Goal: Transaction & Acquisition: Purchase product/service

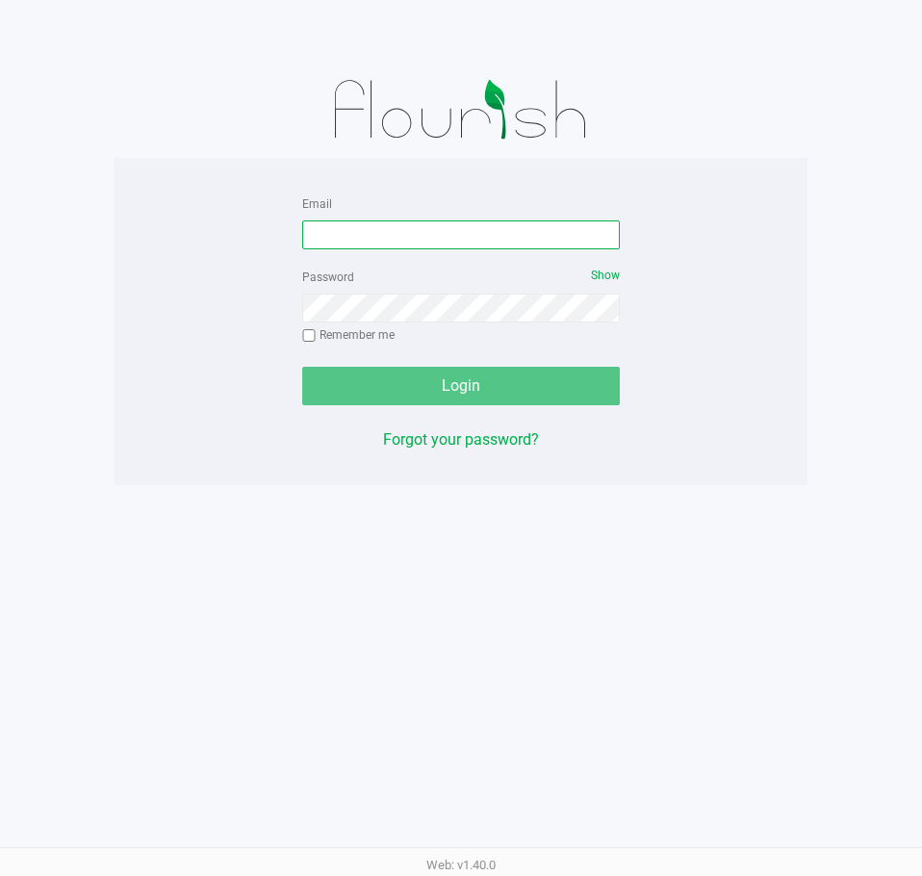
click at [477, 223] on input "Email" at bounding box center [461, 234] width 318 height 29
type input "[EMAIL_ADDRESS][DOMAIN_NAME]"
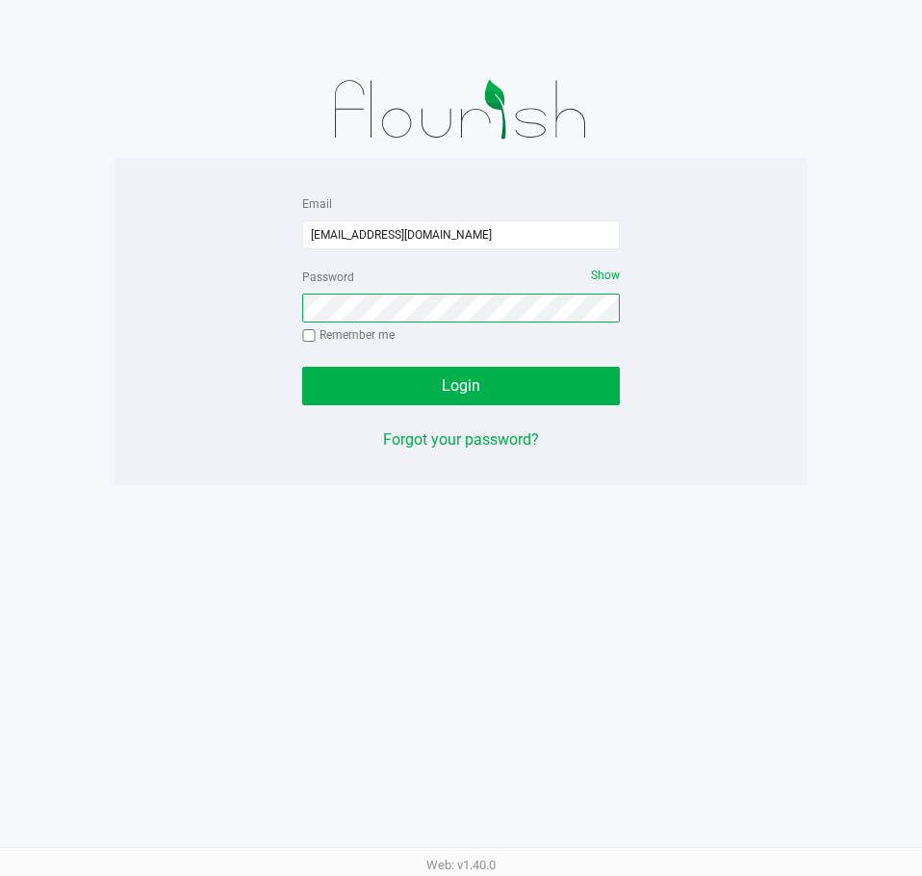
click at [302, 367] on button "Login" at bounding box center [461, 386] width 318 height 39
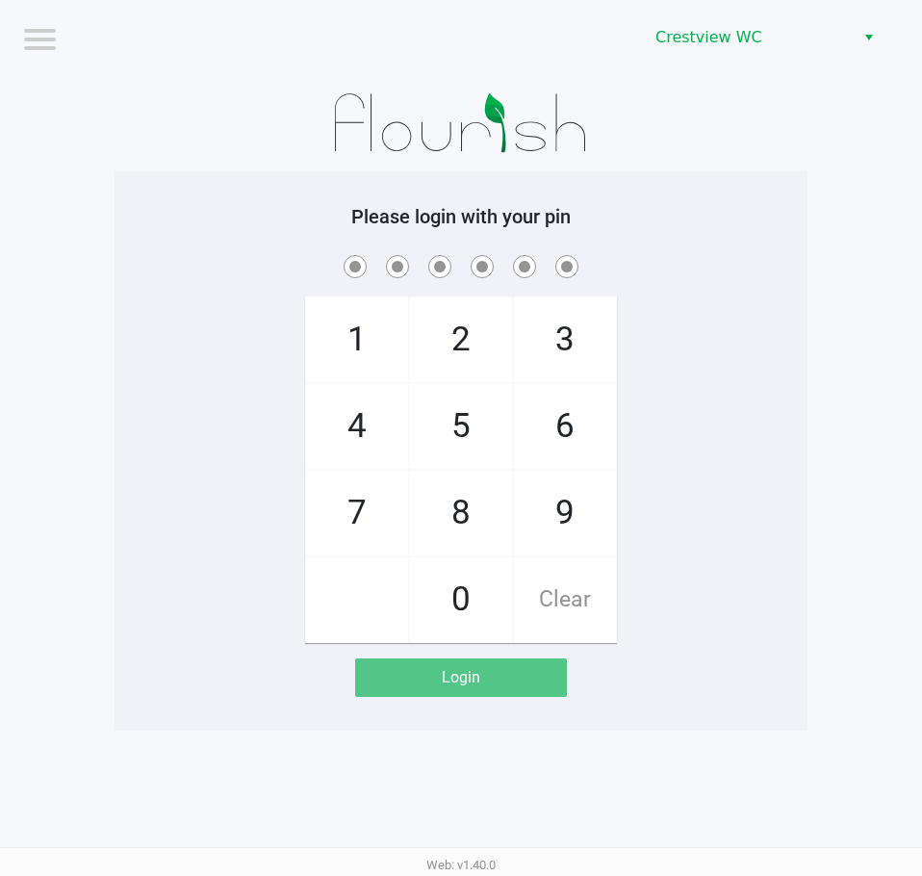
drag, startPoint x: 550, startPoint y: 507, endPoint x: 451, endPoint y: 398, distance: 147.9
click at [548, 507] on span "9" at bounding box center [565, 513] width 102 height 85
checkbox input "true"
click at [449, 361] on span "2" at bounding box center [461, 339] width 102 height 85
checkbox input "true"
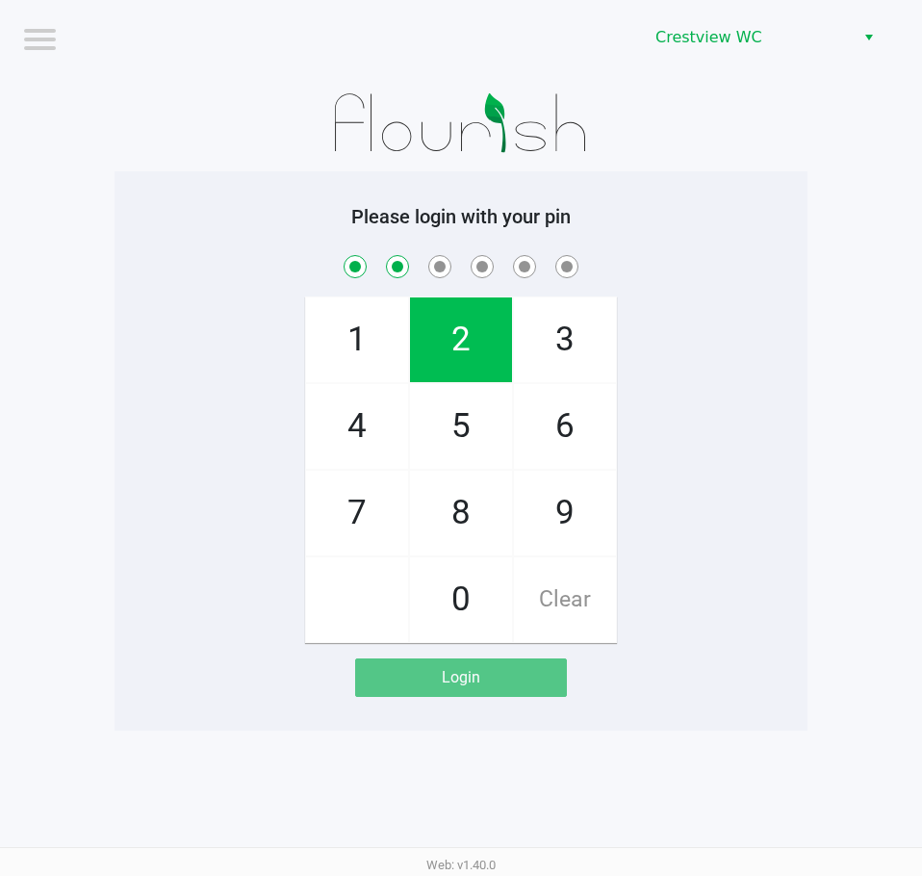
click at [449, 361] on span "2" at bounding box center [461, 339] width 102 height 85
checkbox input "true"
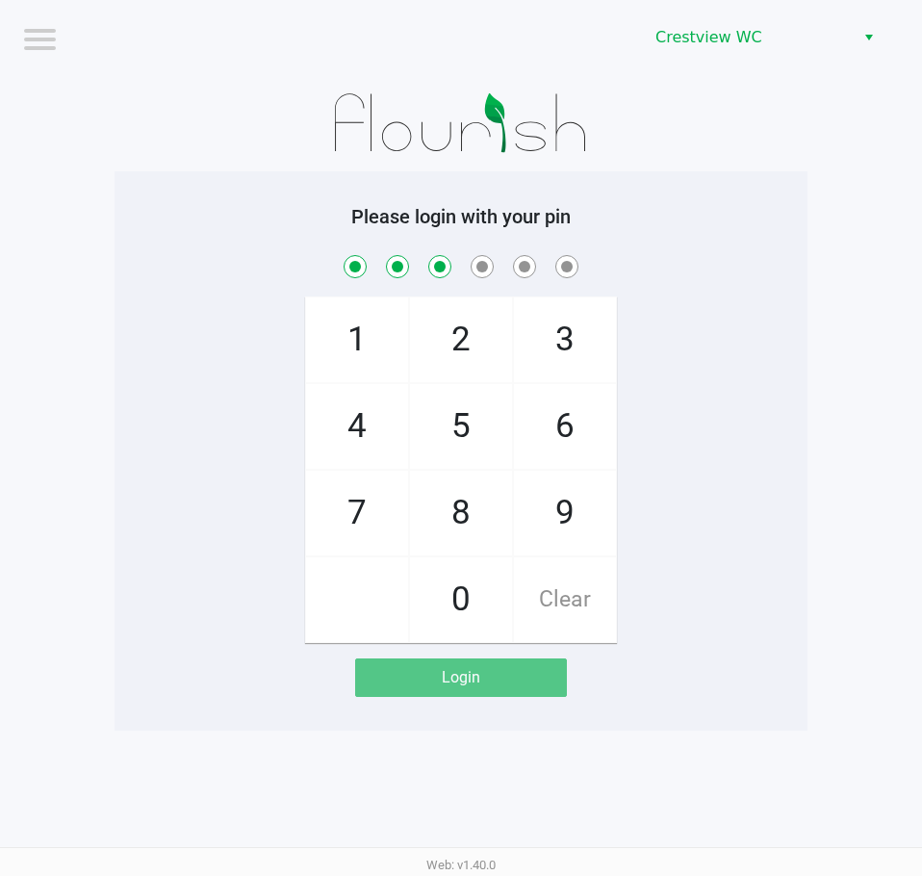
click at [462, 497] on span "8" at bounding box center [461, 513] width 102 height 85
checkbox input "true"
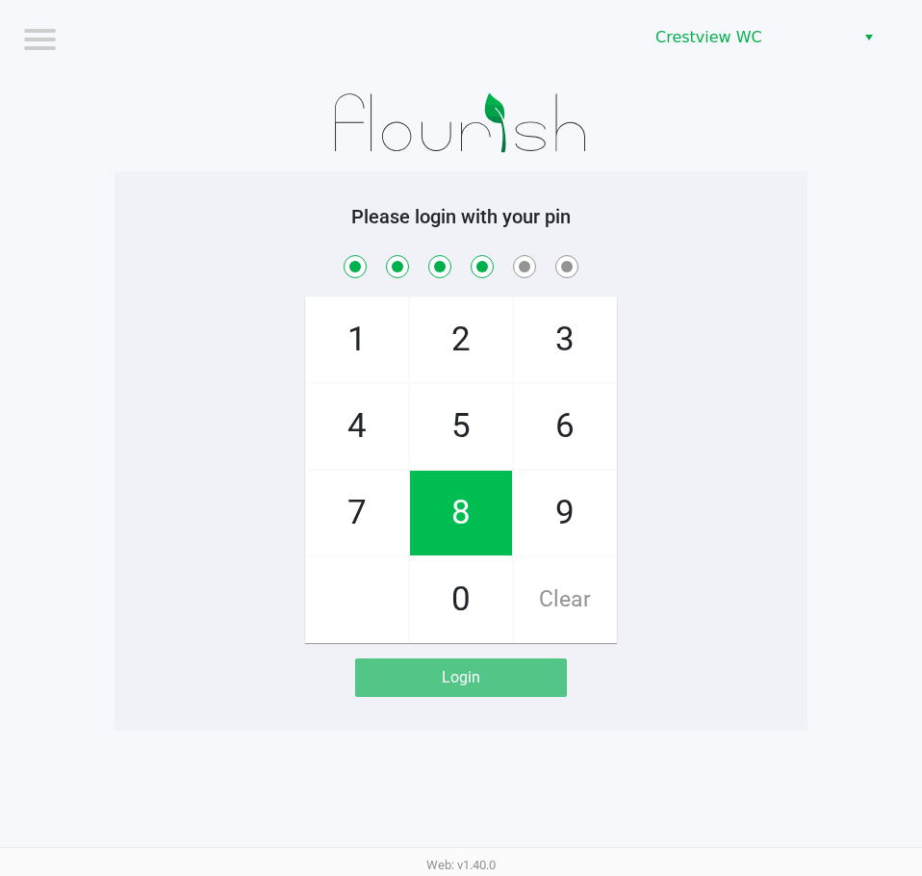
click at [432, 342] on span "2" at bounding box center [461, 339] width 102 height 85
checkbox input "true"
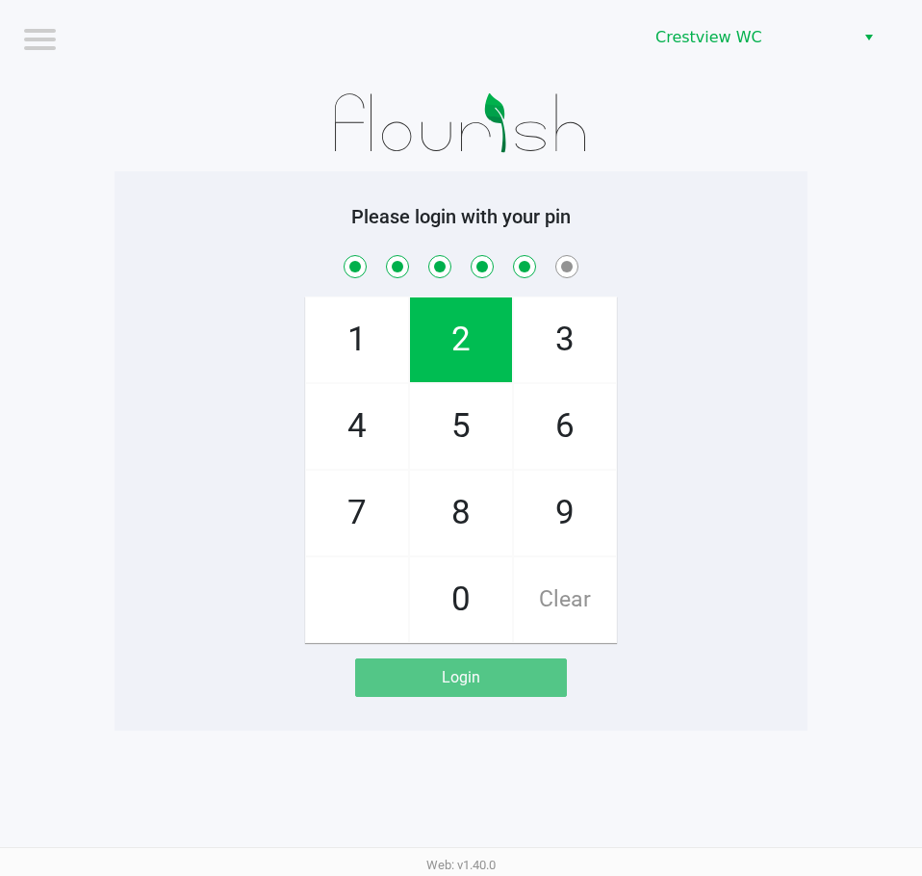
click at [362, 332] on span "1" at bounding box center [357, 339] width 102 height 85
checkbox input "true"
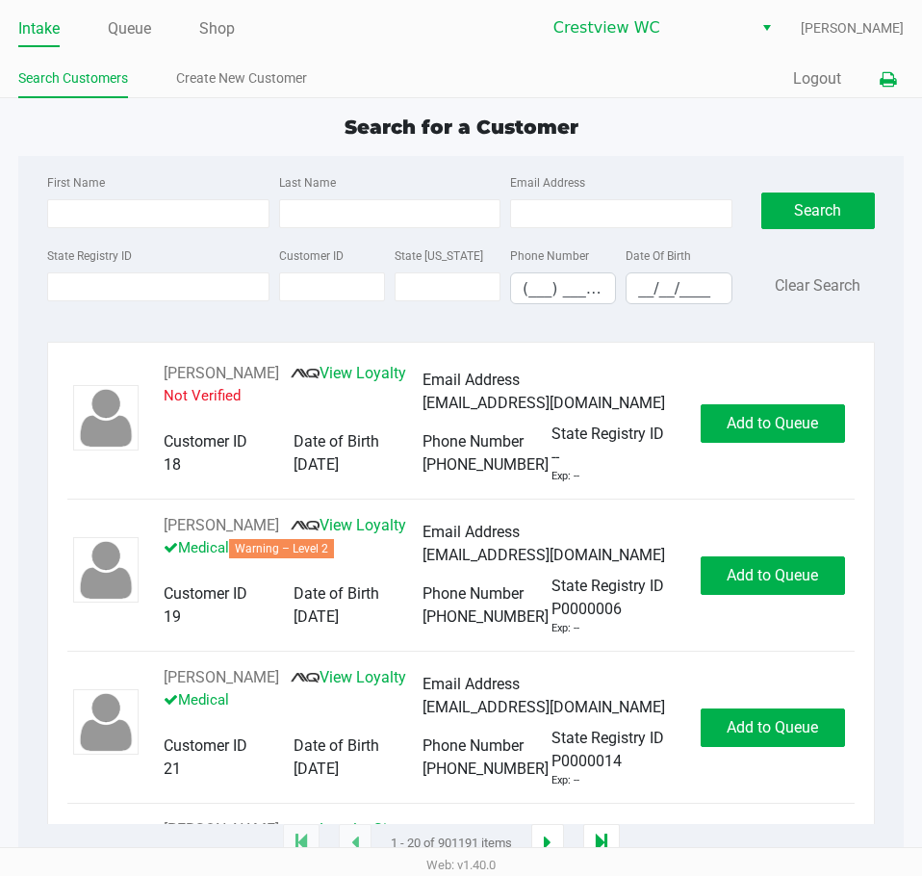
click at [894, 87] on icon at bounding box center [888, 79] width 16 height 13
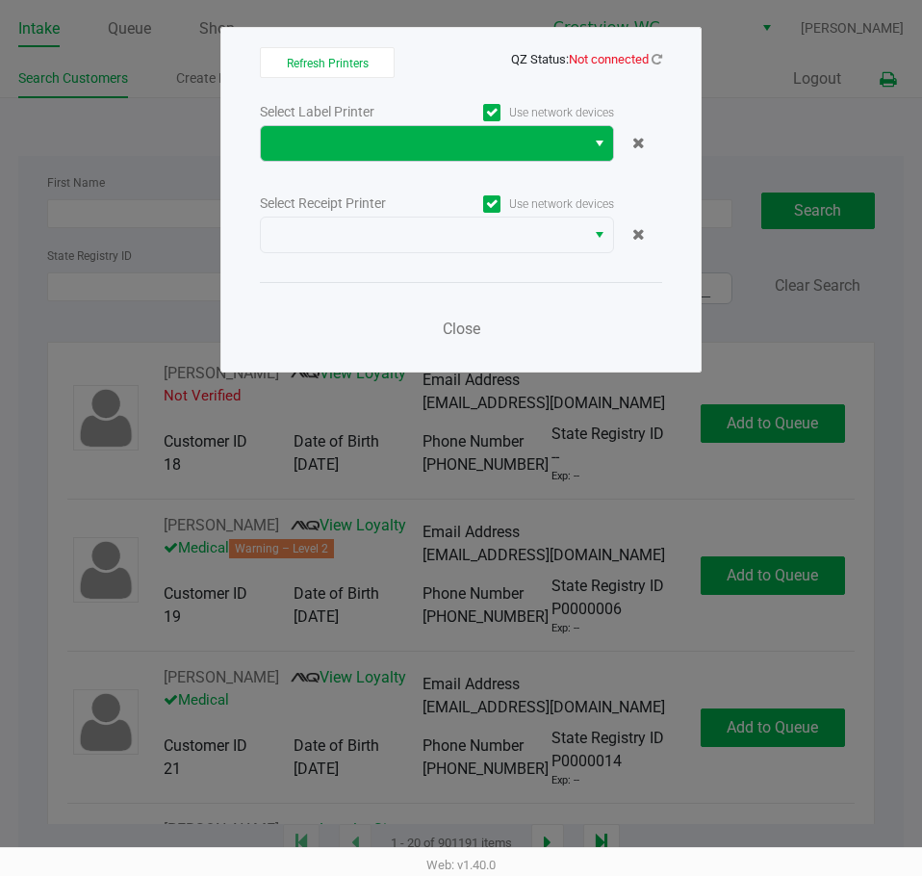
click at [595, 160] on button "Select" at bounding box center [599, 143] width 28 height 35
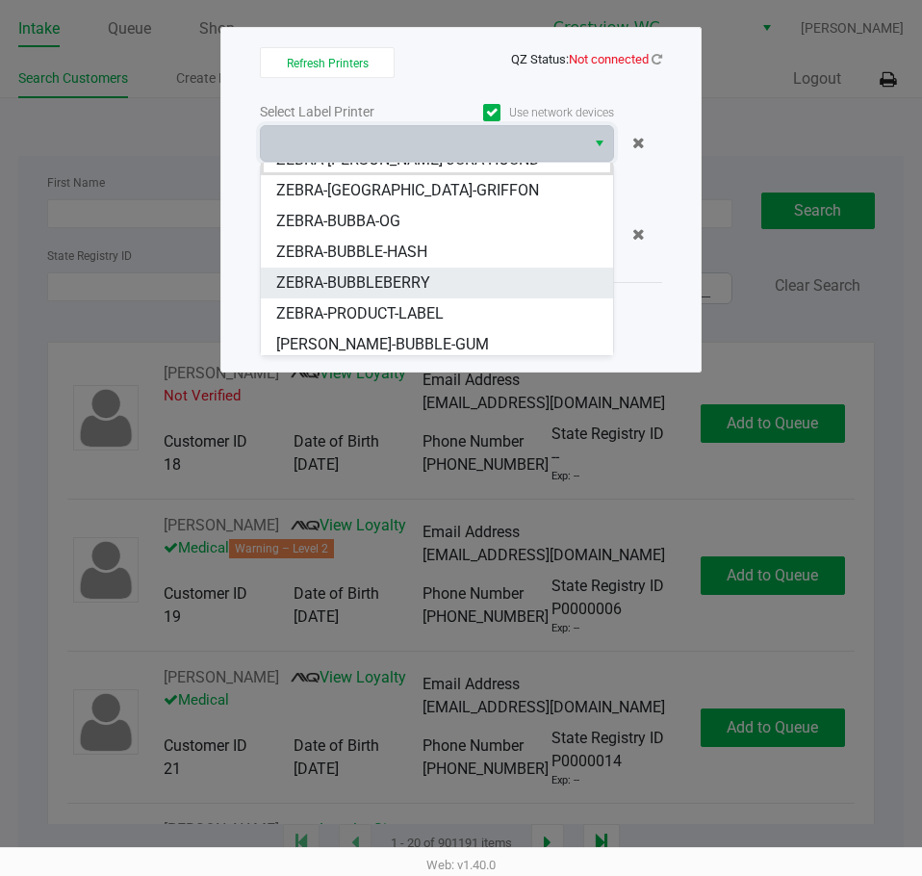
scroll to position [23, 0]
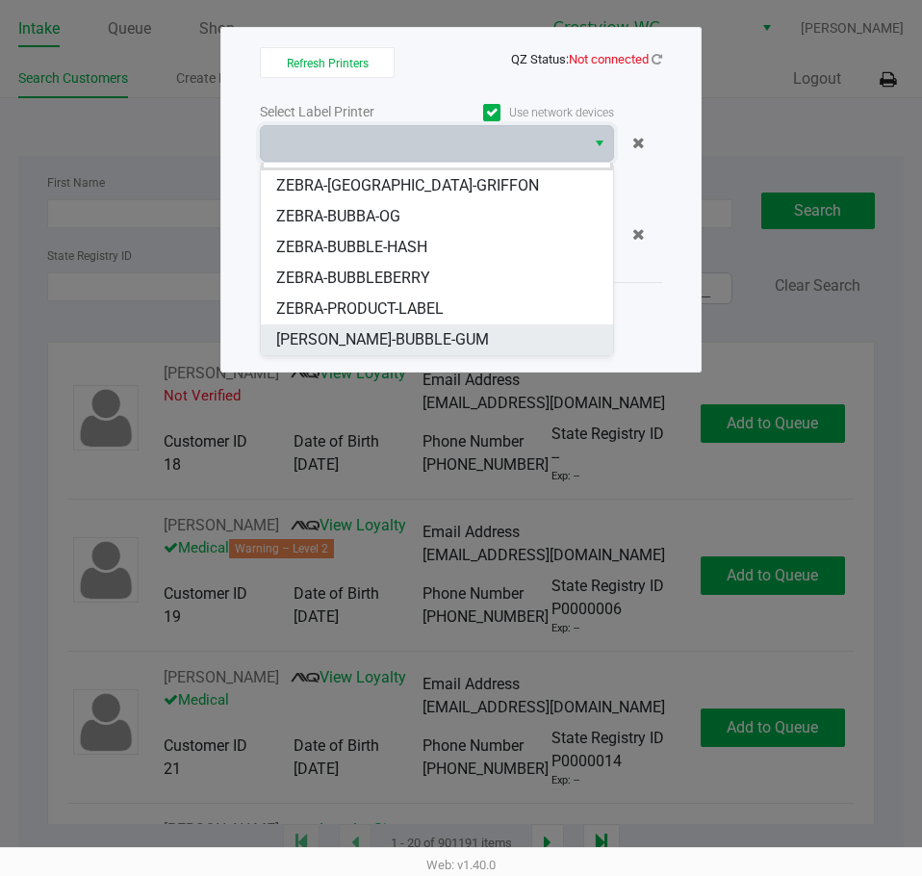
click at [439, 341] on li "ZERBA-BUBBLE-GUM" at bounding box center [437, 339] width 352 height 31
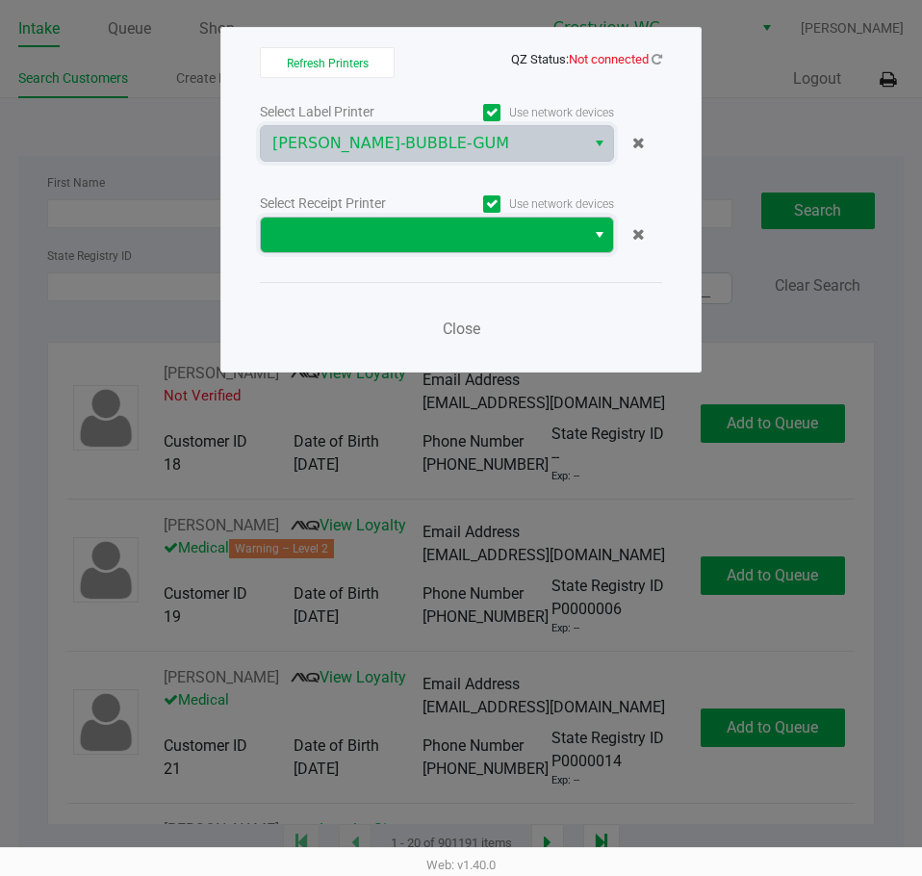
click at [489, 234] on span at bounding box center [422, 234] width 301 height 23
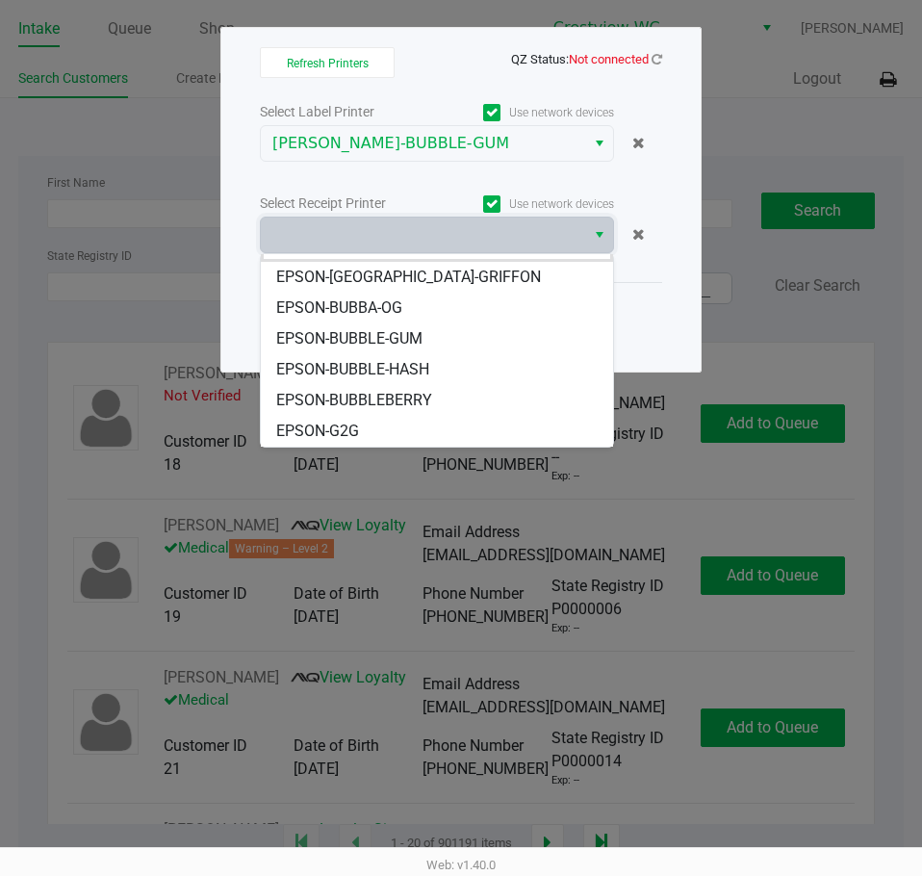
drag, startPoint x: 449, startPoint y: 340, endPoint x: 463, endPoint y: 340, distance: 14.4
click at [450, 340] on li "EPSON-BUBBLE-GUM" at bounding box center [437, 338] width 352 height 31
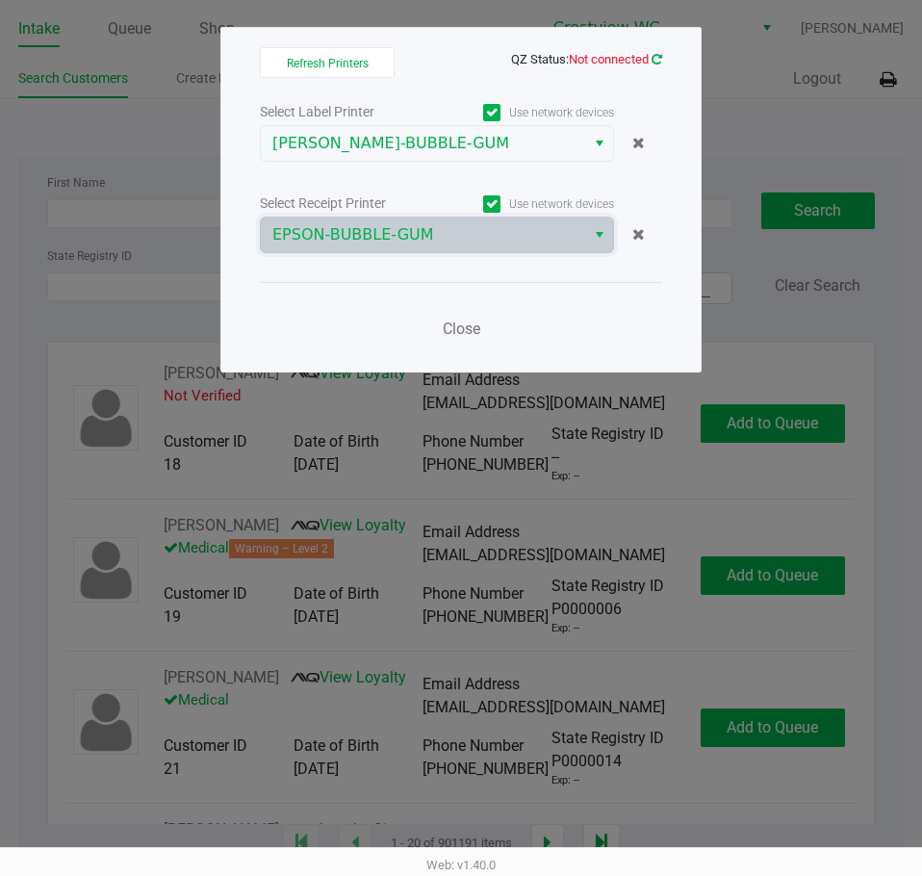
click at [652, 61] on icon at bounding box center [657, 59] width 11 height 13
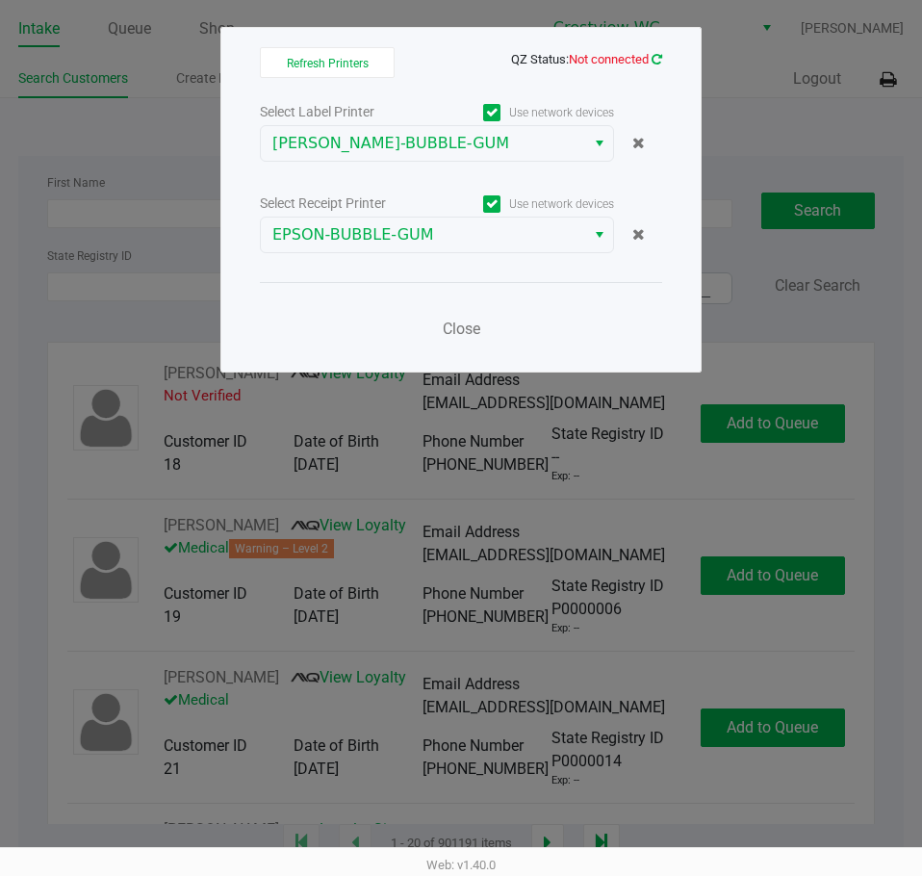
click at [661, 59] on icon at bounding box center [657, 59] width 11 height 13
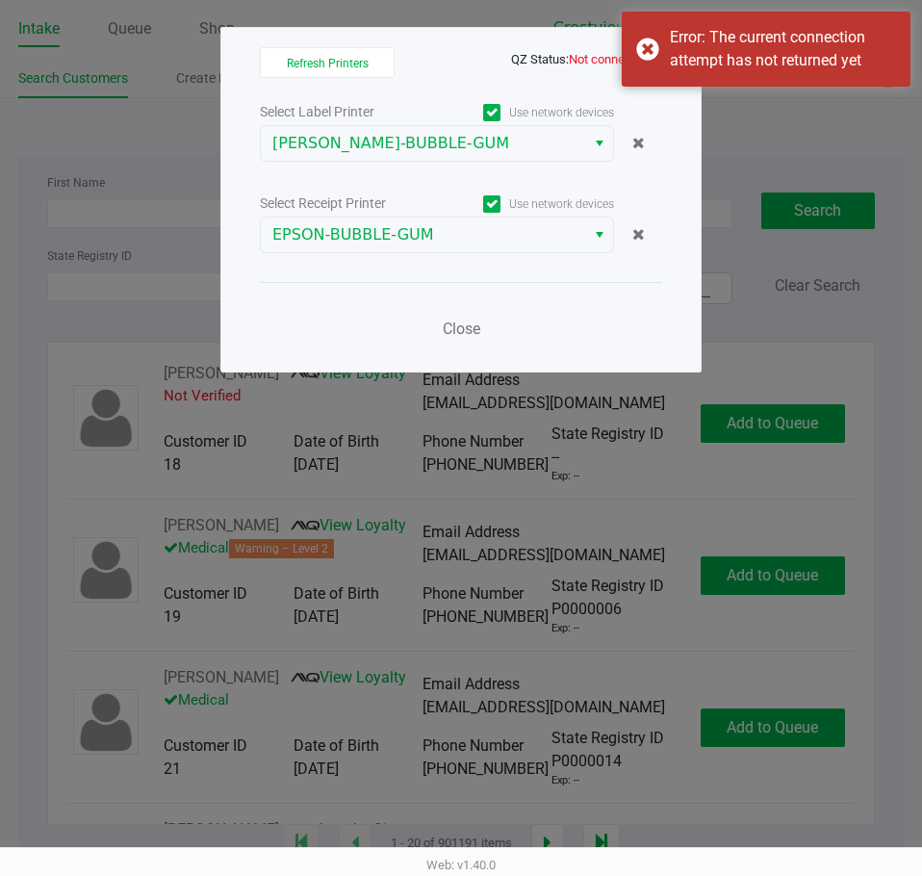
click at [671, 177] on div "Refresh Printers QZ Status: Not connected Select Label Printer Use network devi…" at bounding box center [460, 200] width 481 height 346
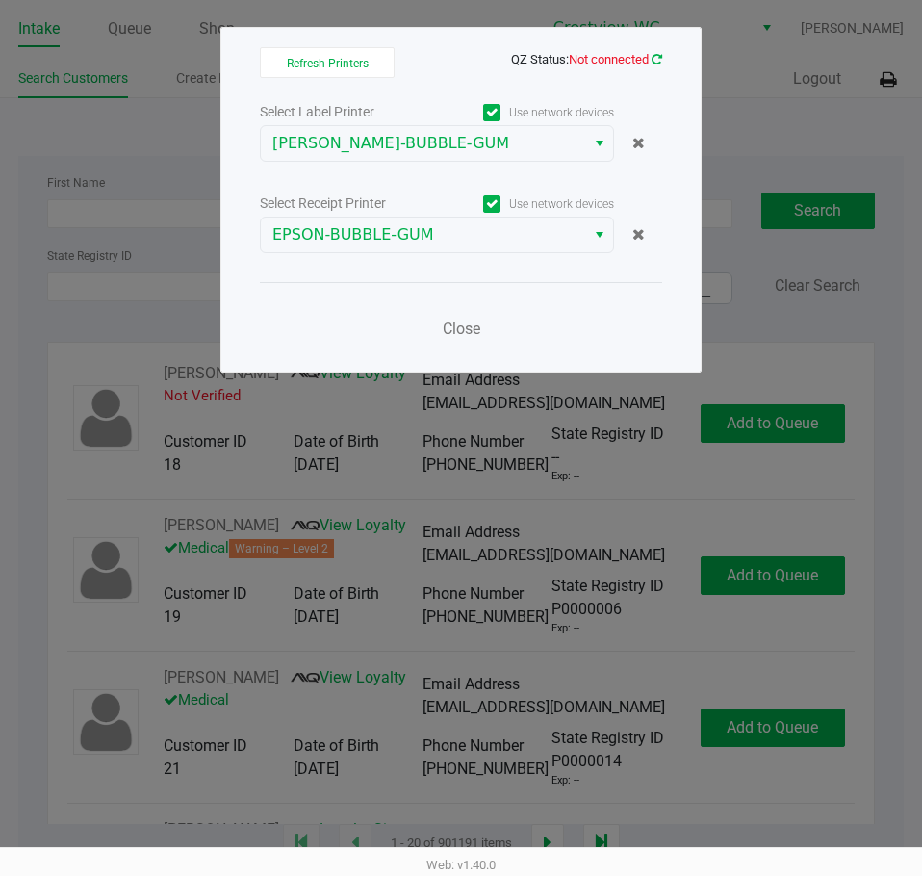
click at [651, 63] on span "QZ Status: Not connected" at bounding box center [586, 59] width 151 height 14
click at [652, 63] on icon at bounding box center [657, 59] width 11 height 13
click at [463, 327] on span "Close" at bounding box center [462, 329] width 38 height 18
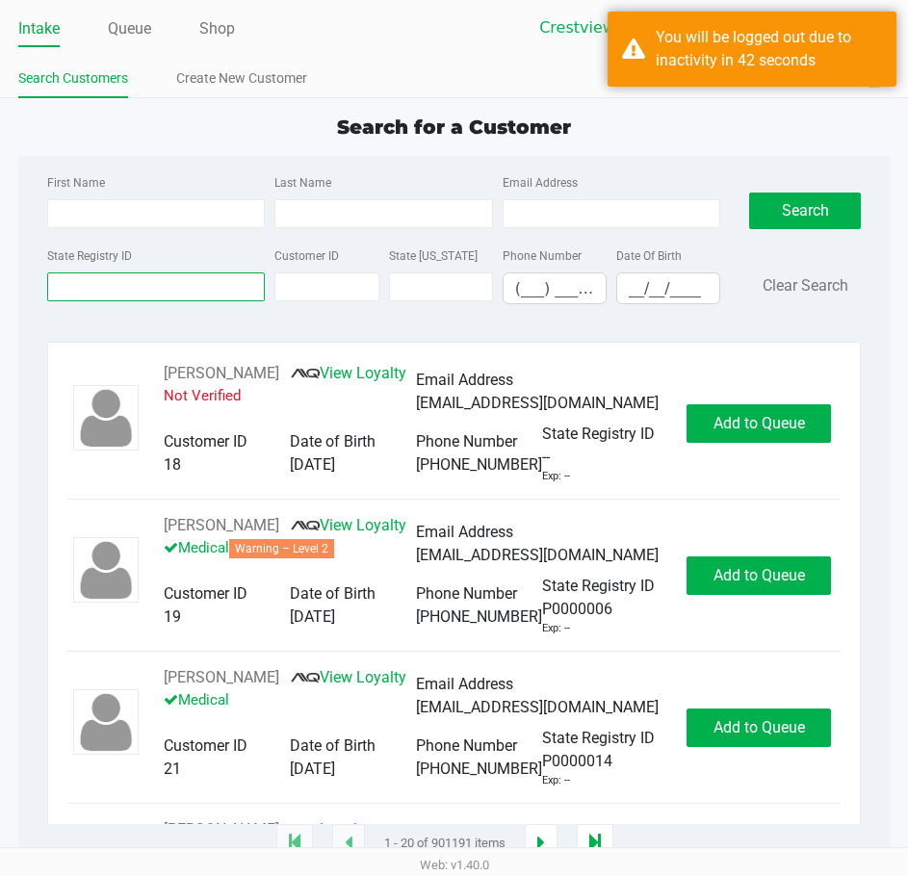
click at [229, 277] on input "State Registry ID" at bounding box center [156, 286] width 218 height 29
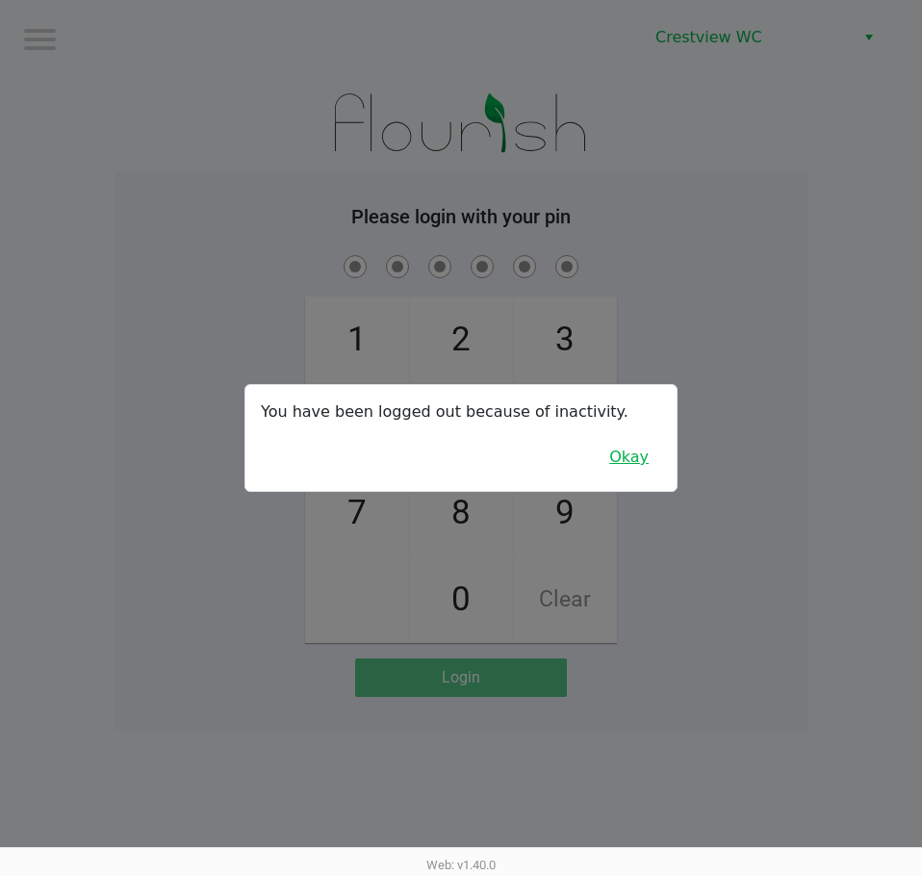
click at [635, 459] on button "Okay" at bounding box center [629, 457] width 64 height 37
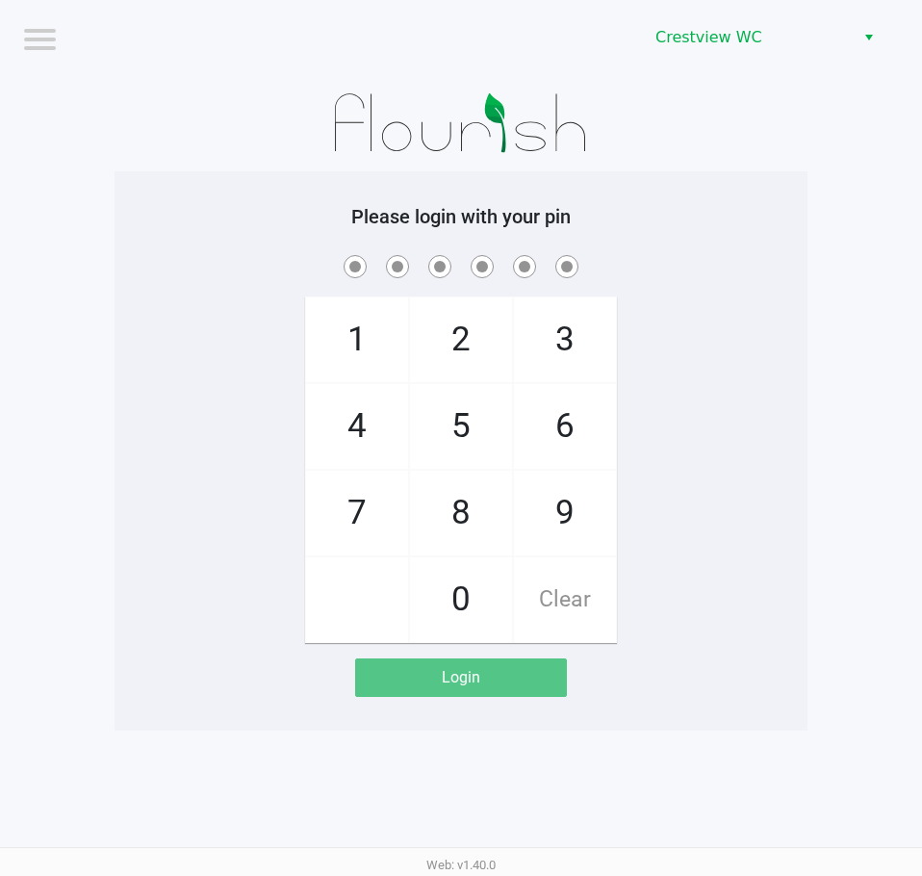
drag, startPoint x: 595, startPoint y: 507, endPoint x: 555, endPoint y: 430, distance: 86.5
click at [593, 507] on span "9" at bounding box center [565, 513] width 102 height 85
checkbox input "true"
click at [485, 344] on span "2" at bounding box center [461, 339] width 102 height 85
checkbox input "true"
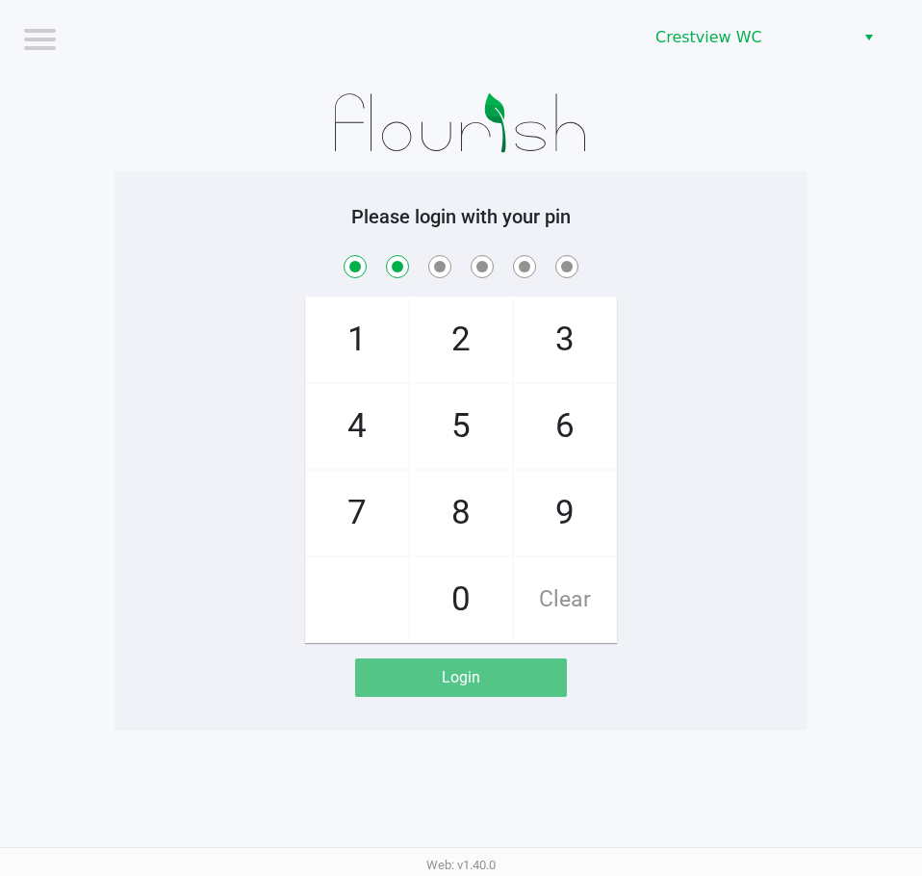
click at [485, 344] on span "2" at bounding box center [461, 339] width 102 height 85
checkbox input "true"
click at [474, 506] on span "8" at bounding box center [461, 513] width 102 height 85
checkbox input "true"
click at [465, 272] on span at bounding box center [461, 266] width 664 height 30
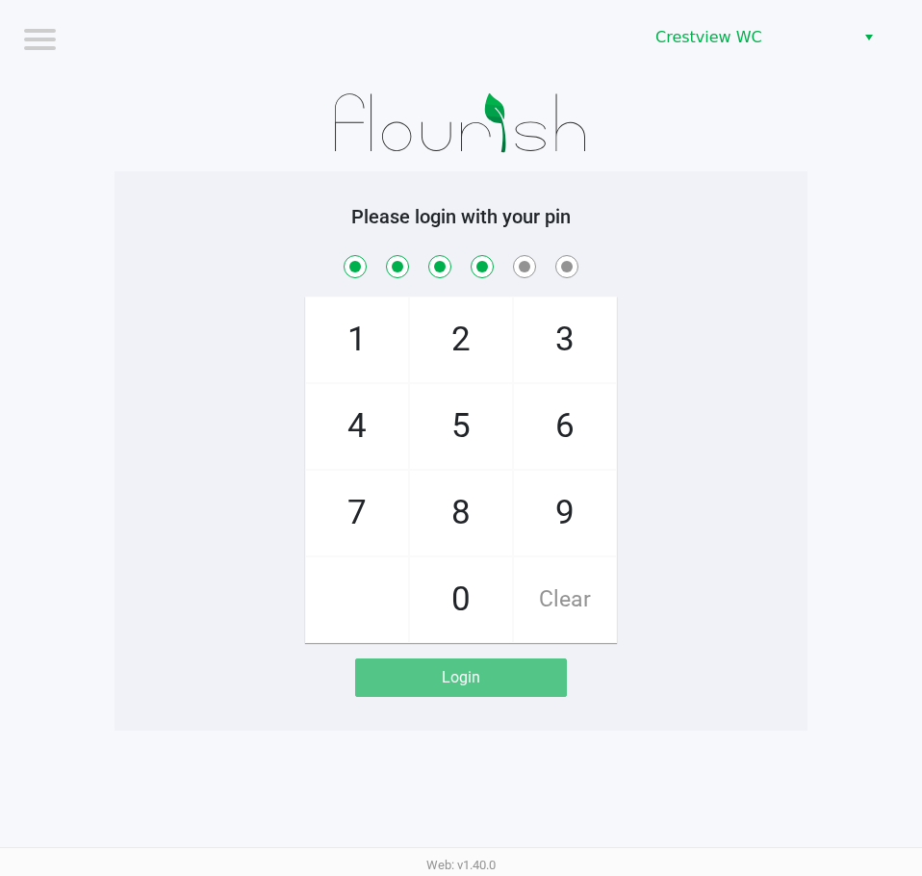
click at [446, 339] on span "2" at bounding box center [461, 339] width 102 height 85
checkbox input "true"
click at [404, 335] on span "1" at bounding box center [357, 339] width 102 height 85
checkbox input "true"
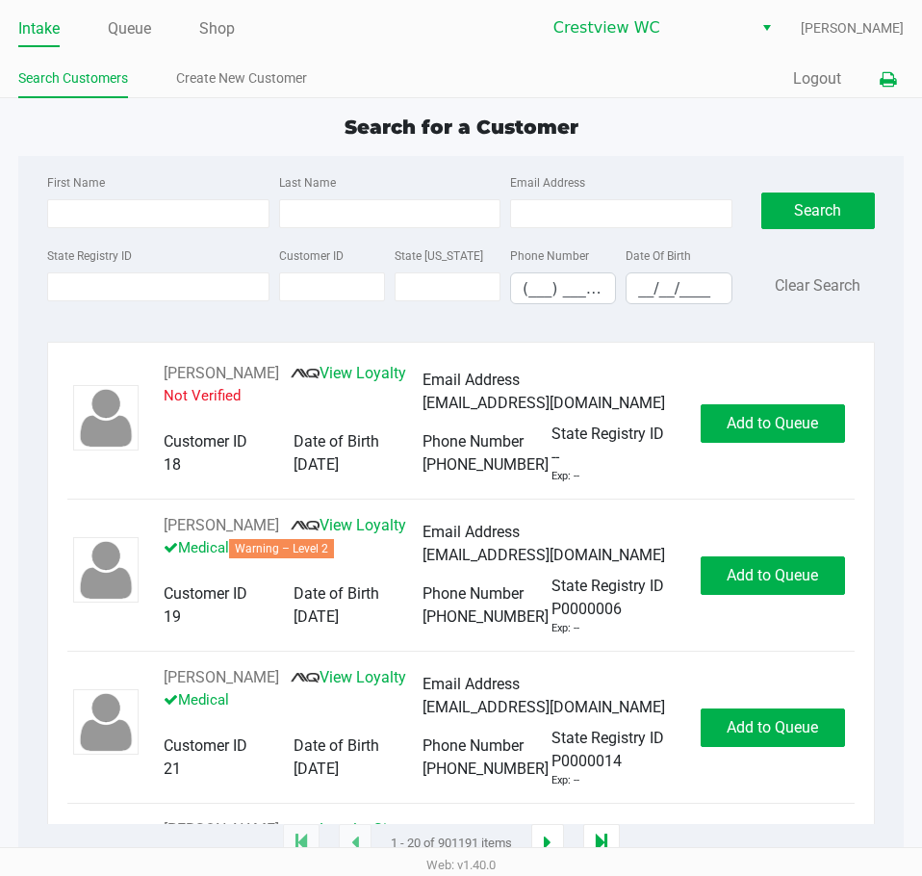
click at [892, 84] on icon at bounding box center [888, 79] width 16 height 13
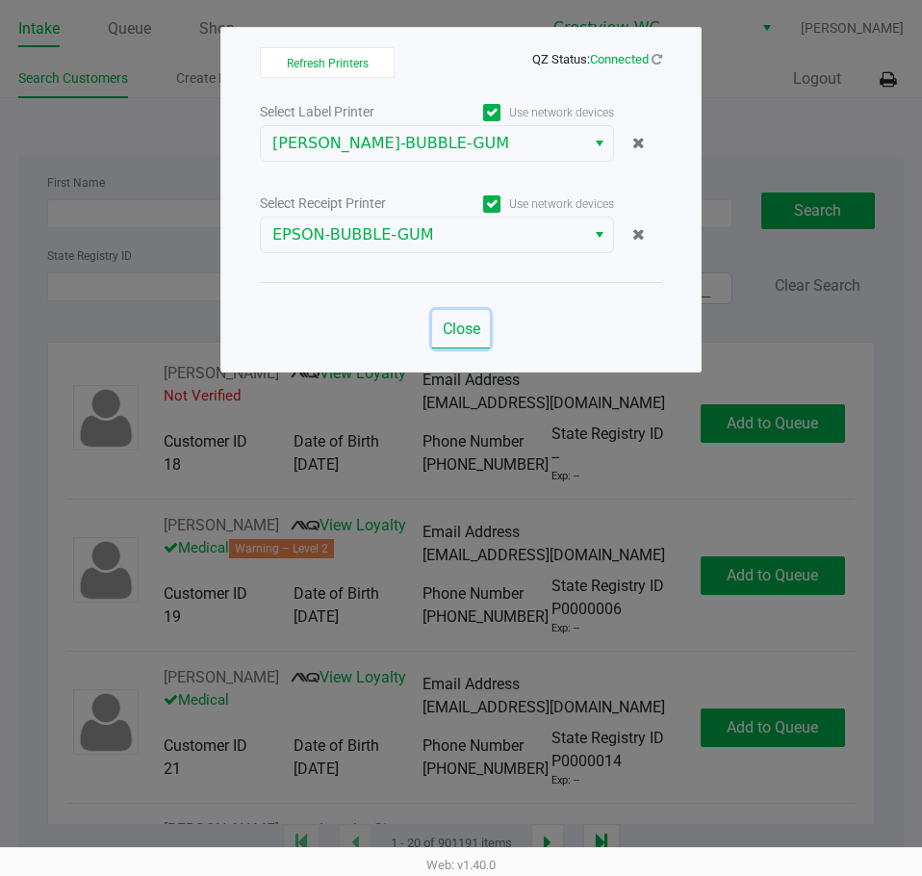
click at [481, 334] on button "Close" at bounding box center [461, 329] width 58 height 39
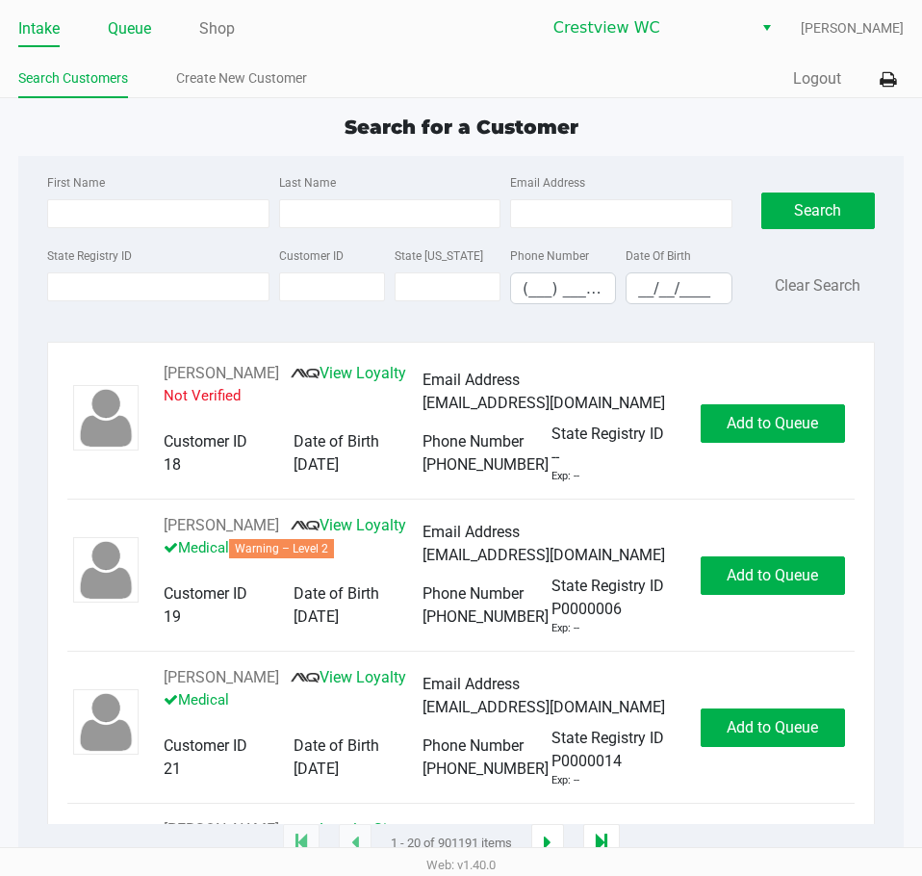
click at [141, 25] on link "Queue" at bounding box center [129, 28] width 43 height 27
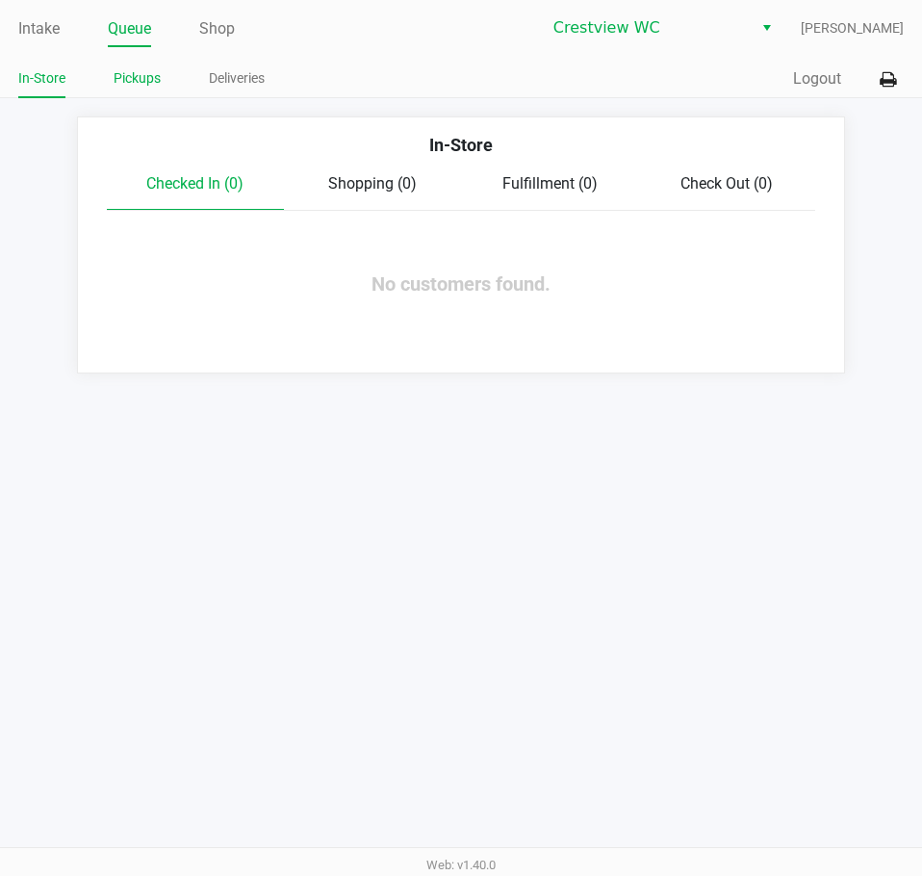
click at [154, 80] on link "Pickups" at bounding box center [137, 78] width 47 height 24
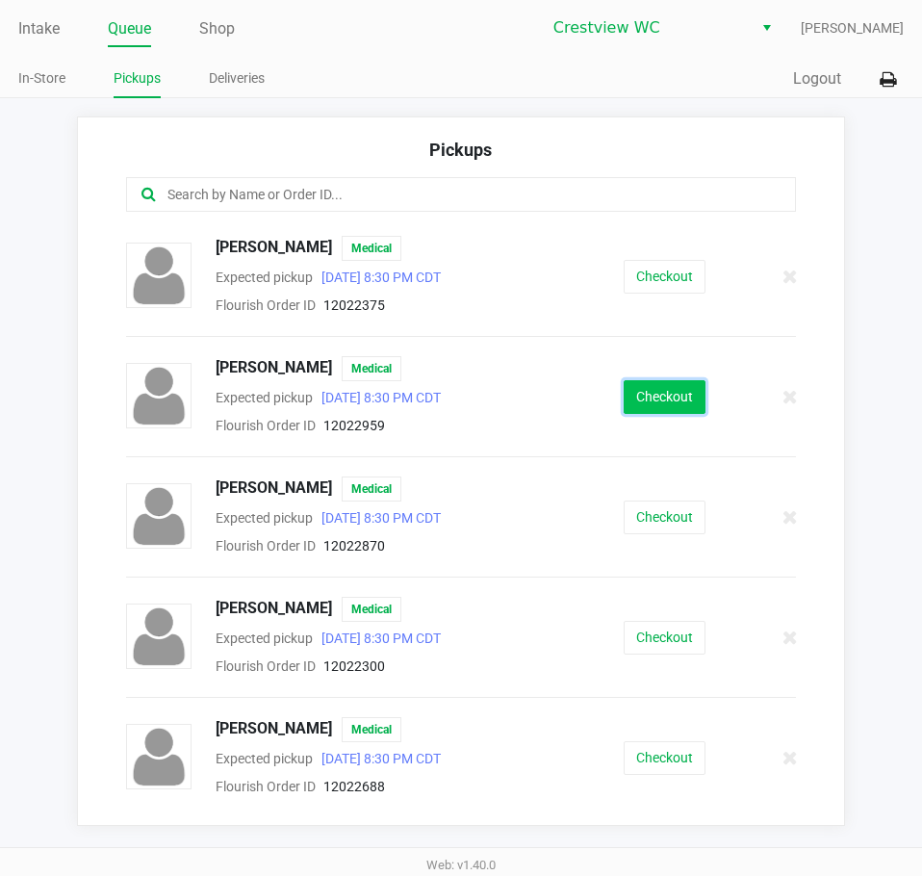
click at [628, 406] on button "Checkout" at bounding box center [665, 397] width 82 height 34
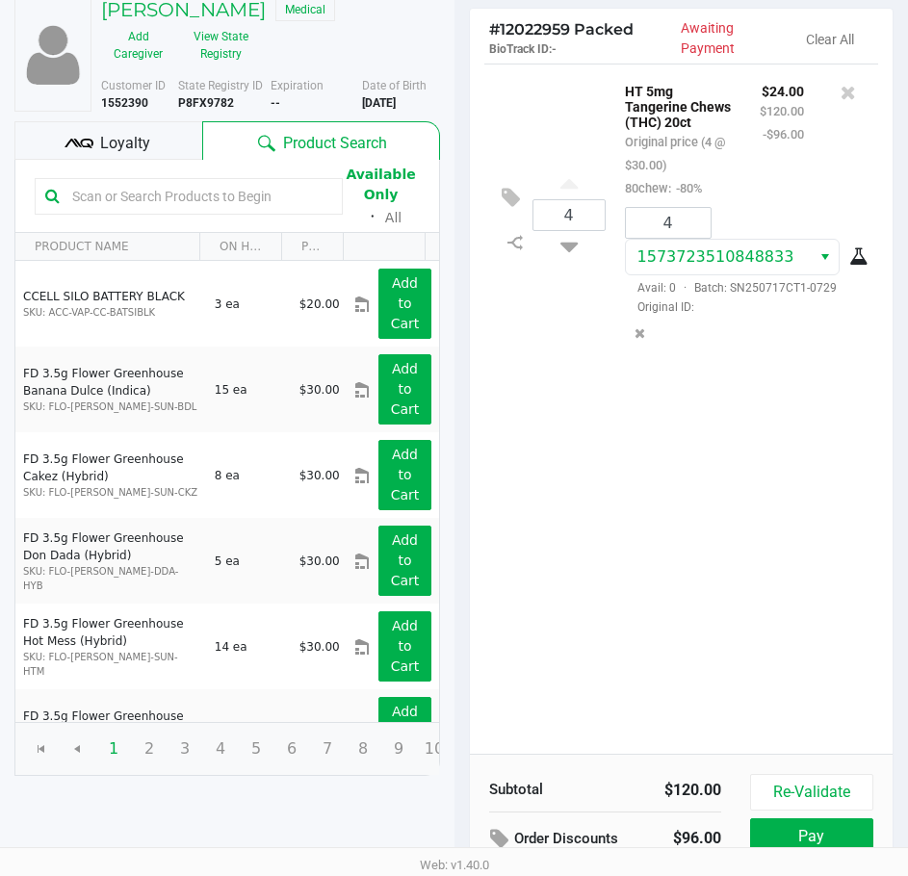
scroll to position [245, 0]
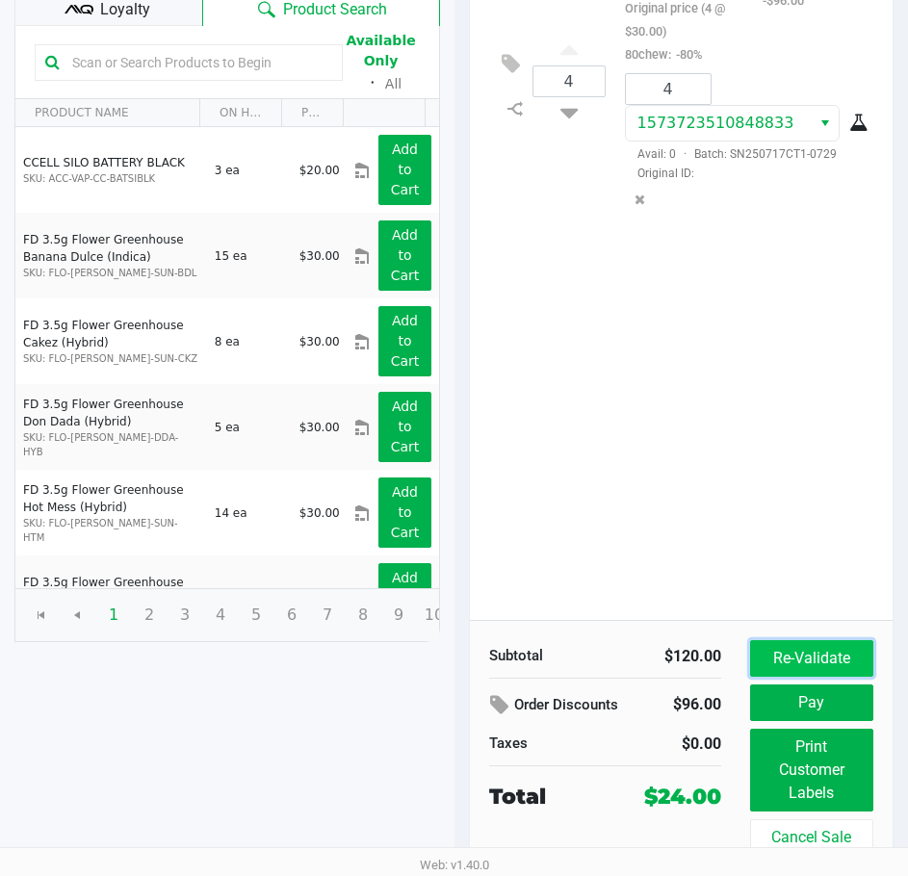
click at [826, 663] on button "Re-Validate" at bounding box center [811, 658] width 123 height 37
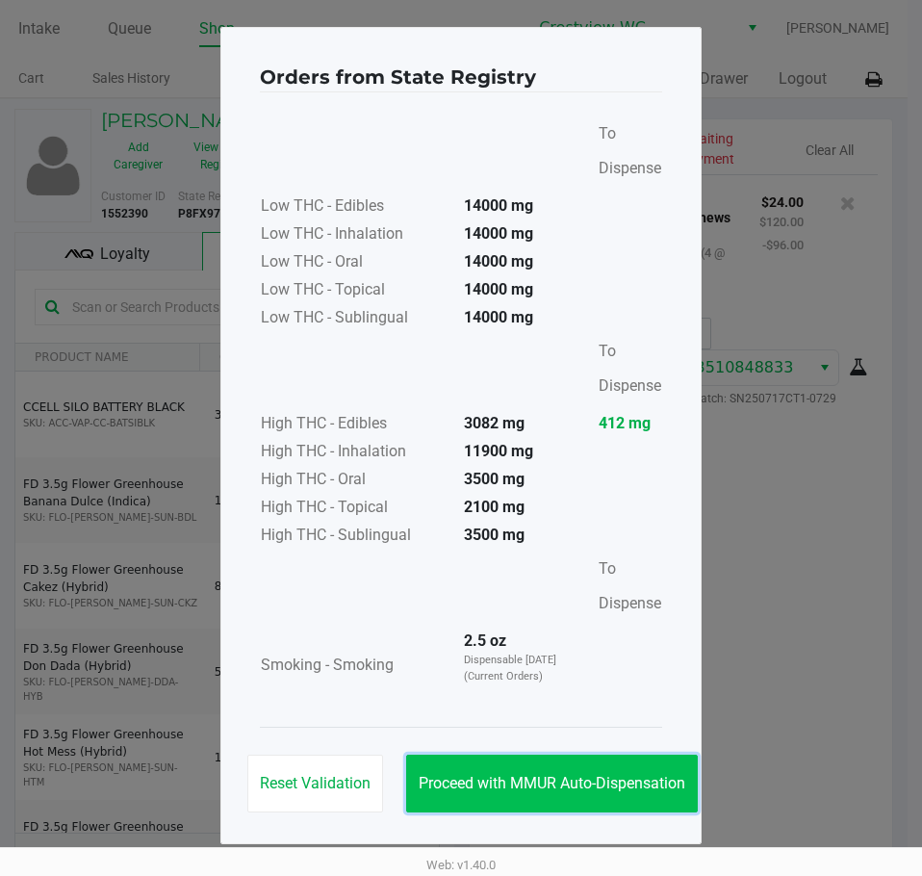
click at [608, 775] on span "Proceed with MMUR Auto-Dispensation" at bounding box center [552, 783] width 267 height 18
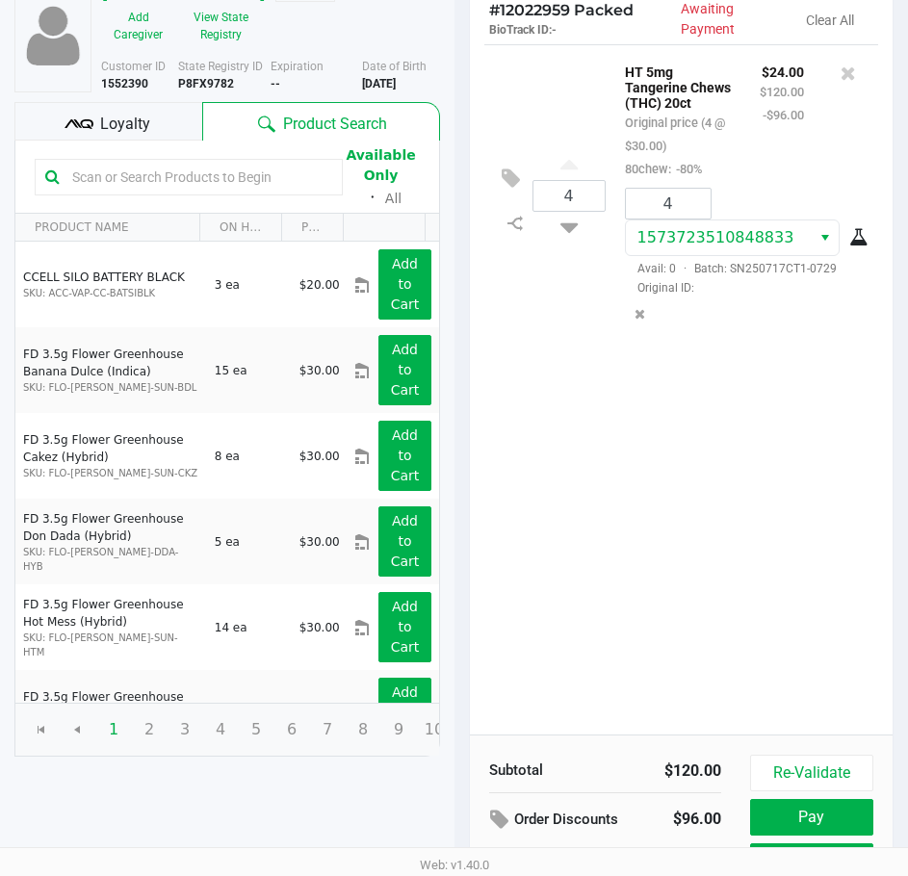
scroll to position [245, 0]
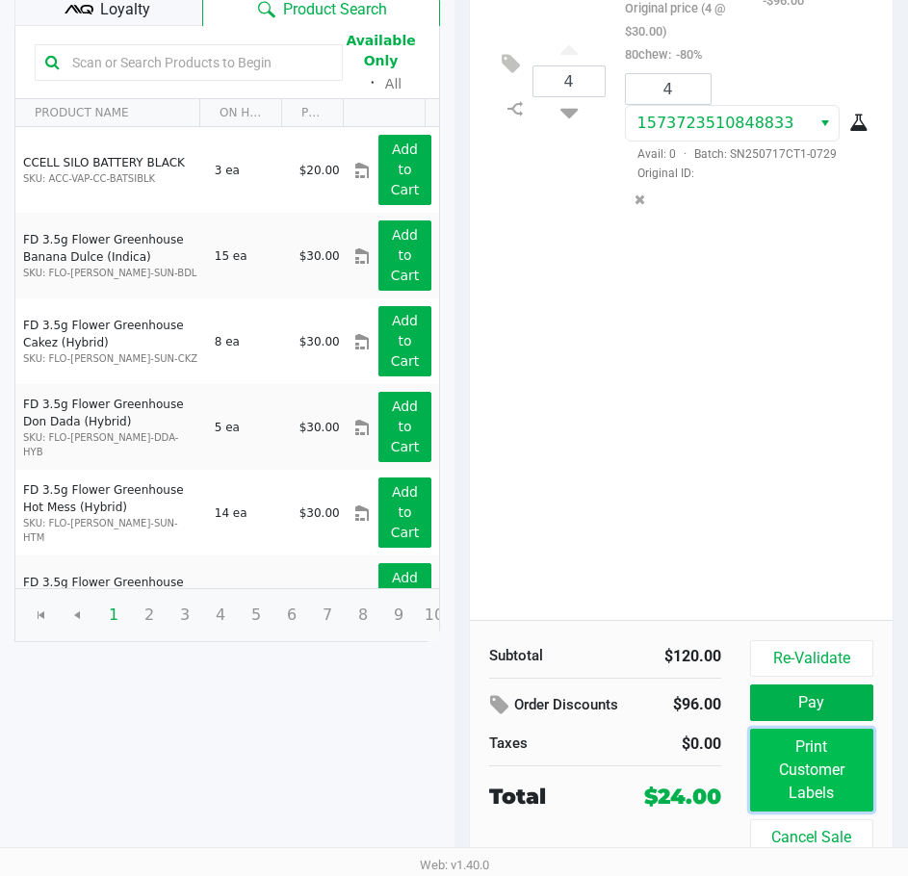
click at [797, 776] on button "Print Customer Labels" at bounding box center [811, 770] width 123 height 83
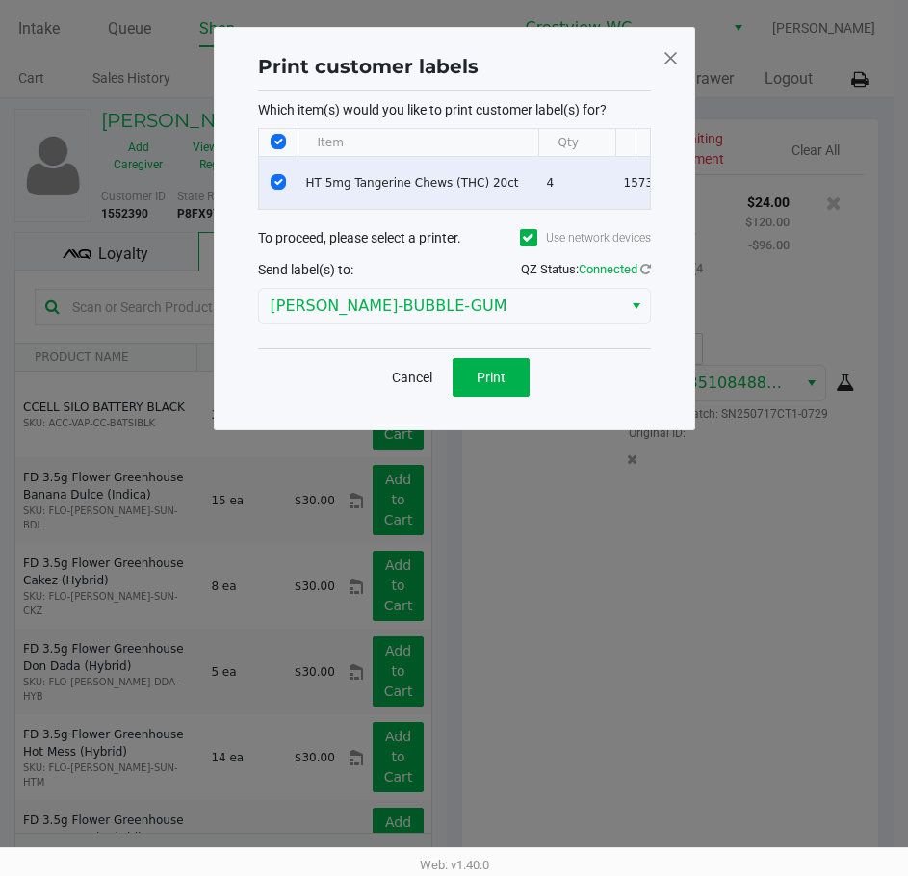
scroll to position [0, 0]
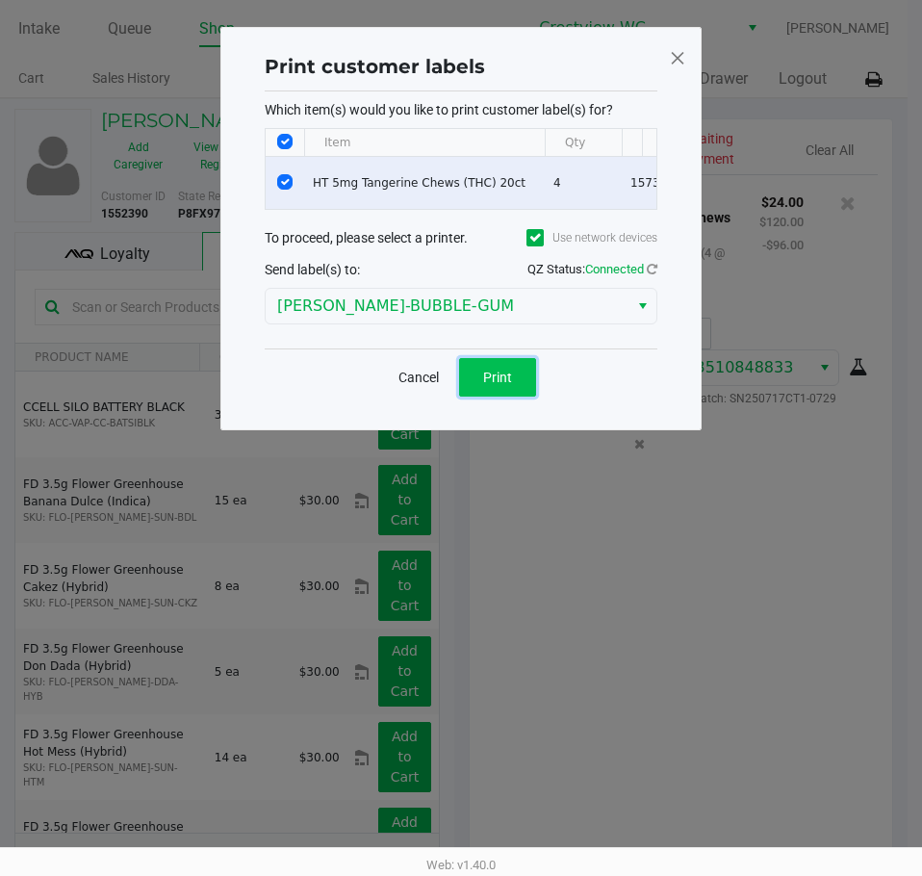
click at [502, 380] on button "Print" at bounding box center [497, 377] width 77 height 39
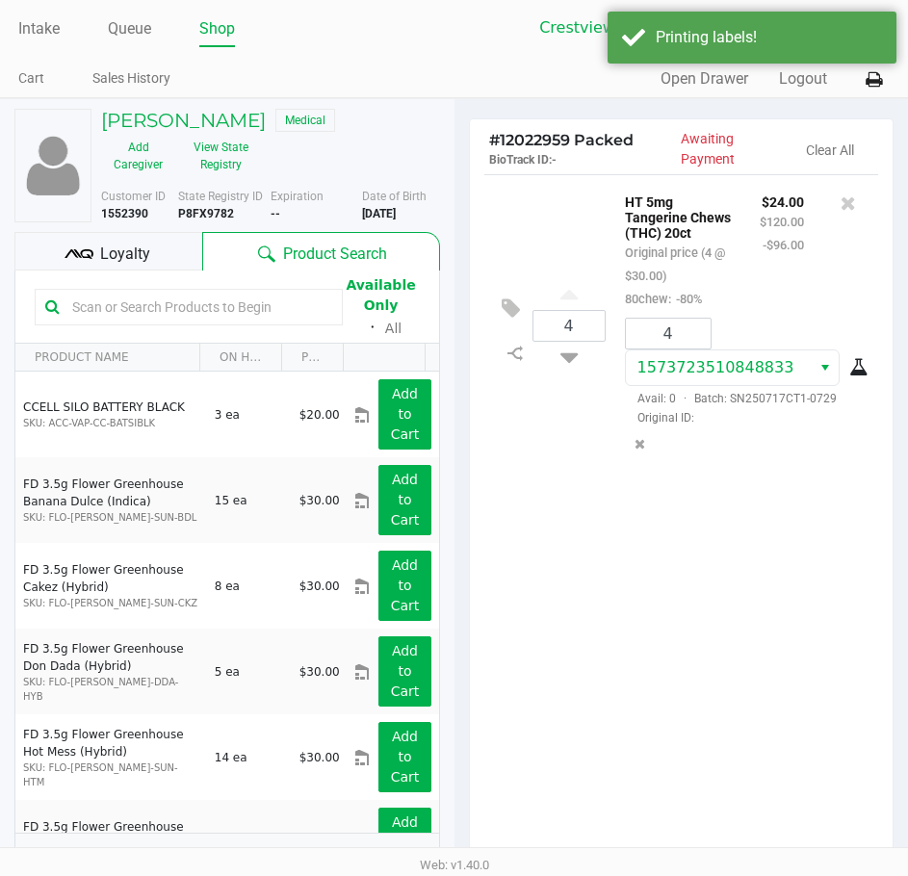
click at [172, 252] on div "Loyalty" at bounding box center [108, 251] width 188 height 39
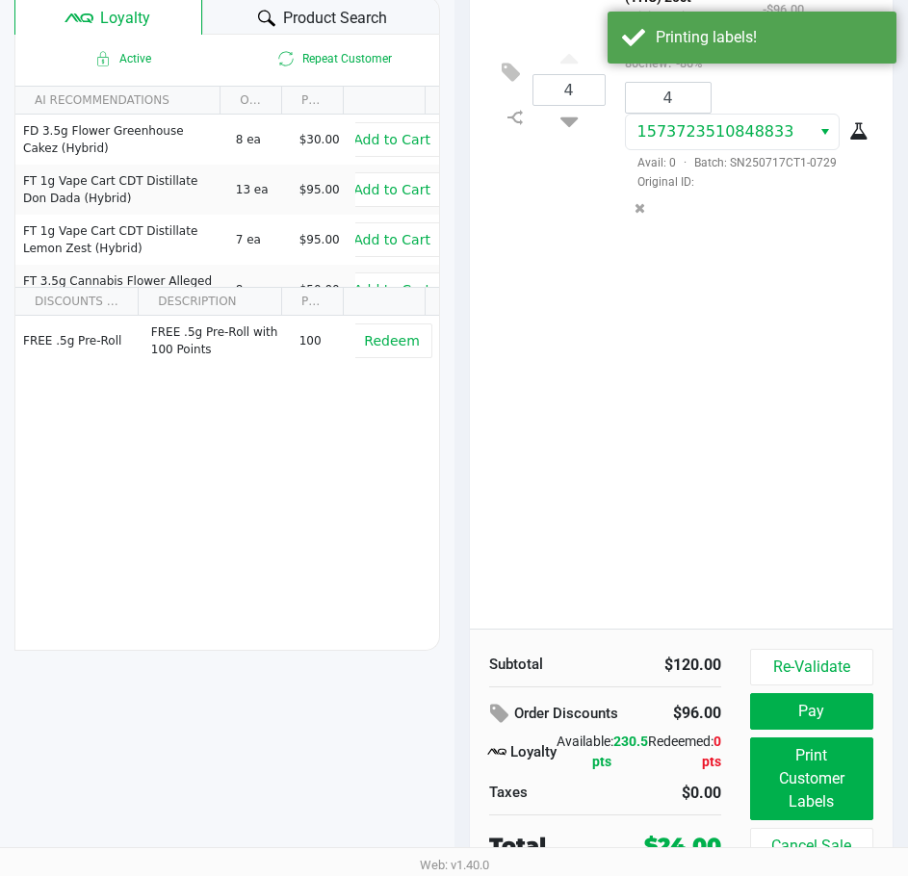
scroll to position [245, 0]
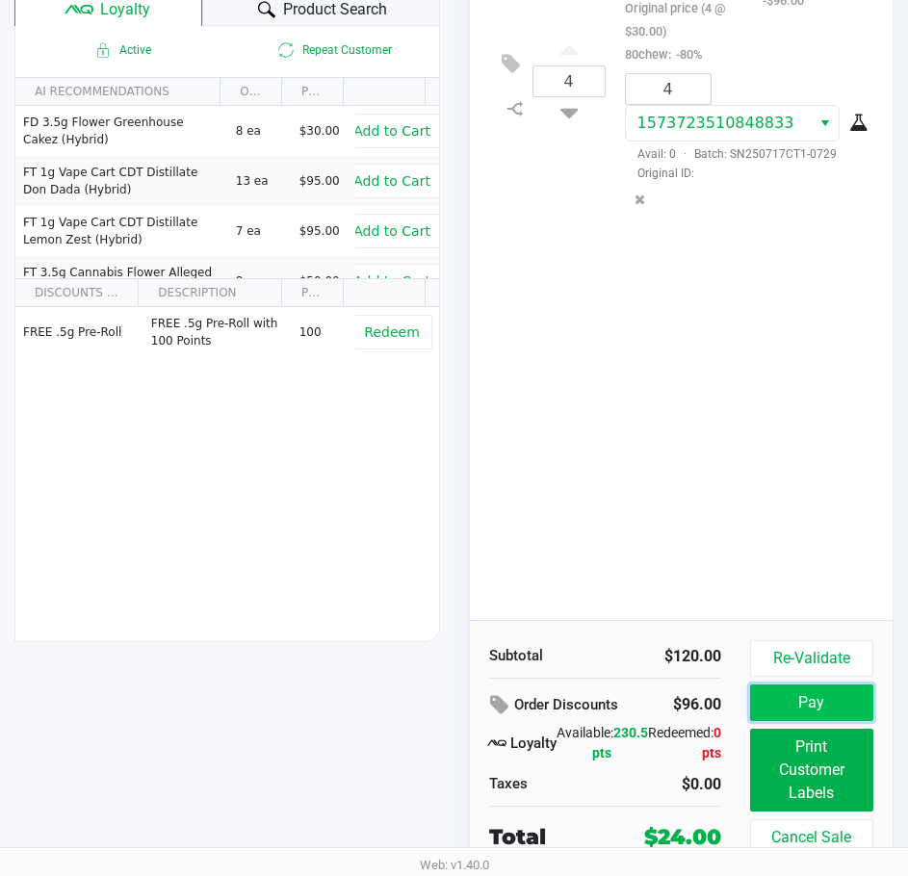
click at [837, 696] on button "Pay" at bounding box center [811, 702] width 123 height 37
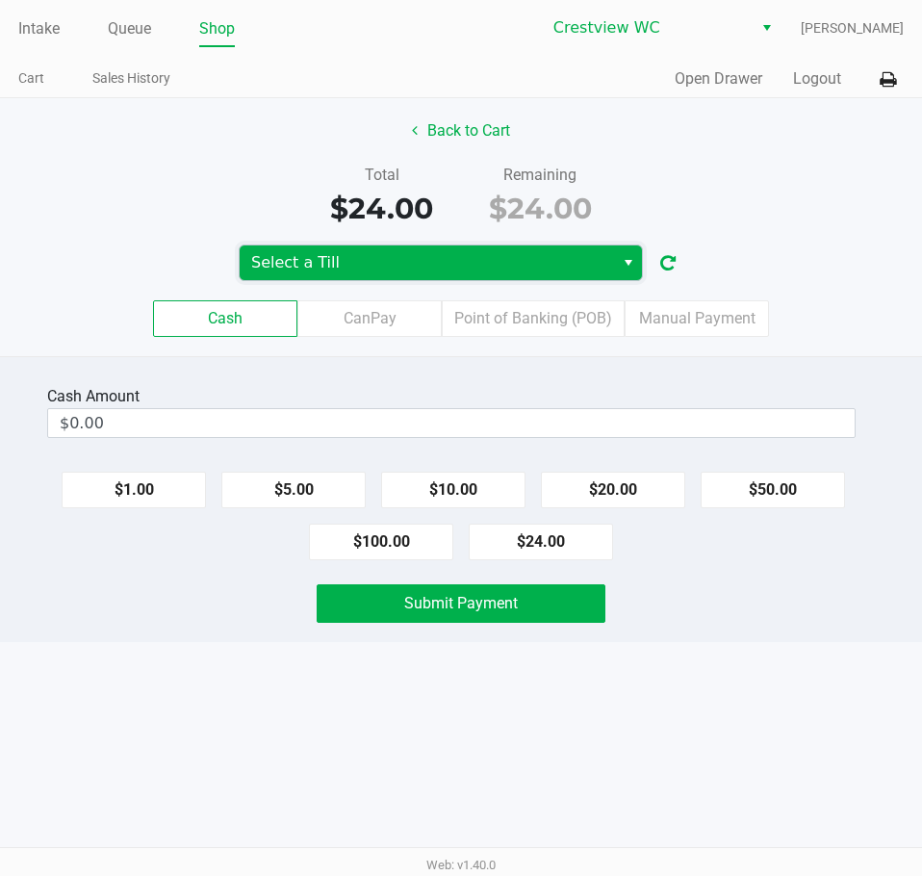
click at [451, 263] on span "Select a Till" at bounding box center [426, 262] width 351 height 23
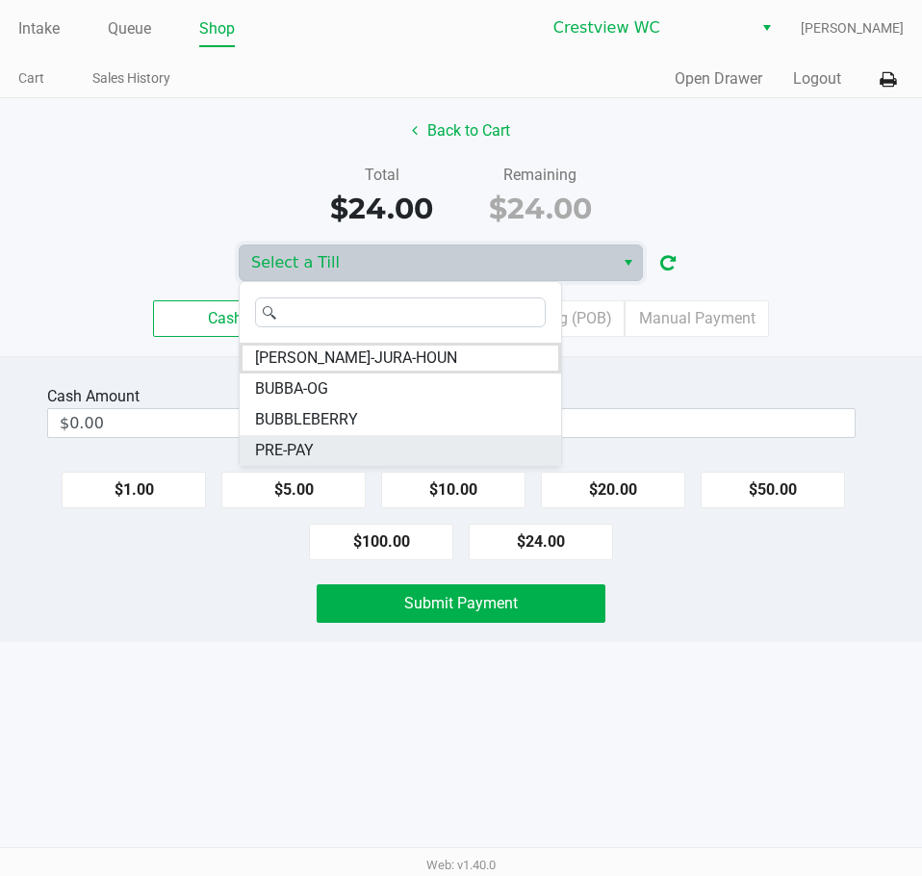
click at [371, 448] on li "PRE-PAY" at bounding box center [401, 450] width 322 height 31
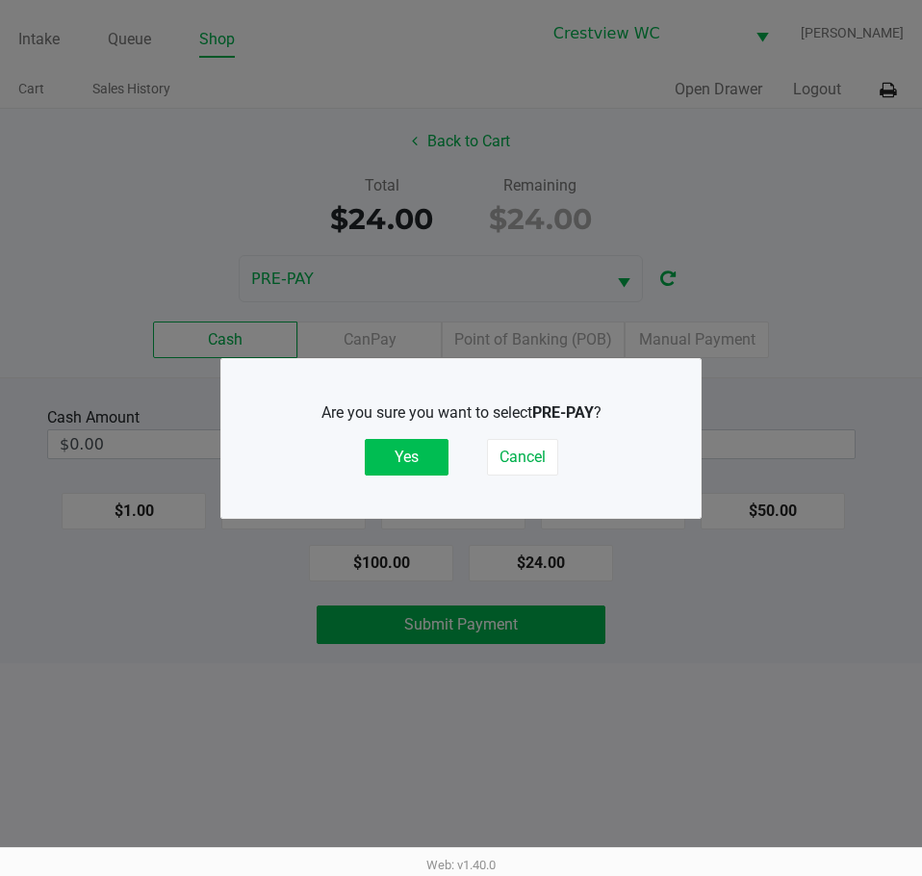
click at [395, 461] on button "Yes" at bounding box center [407, 457] width 84 height 37
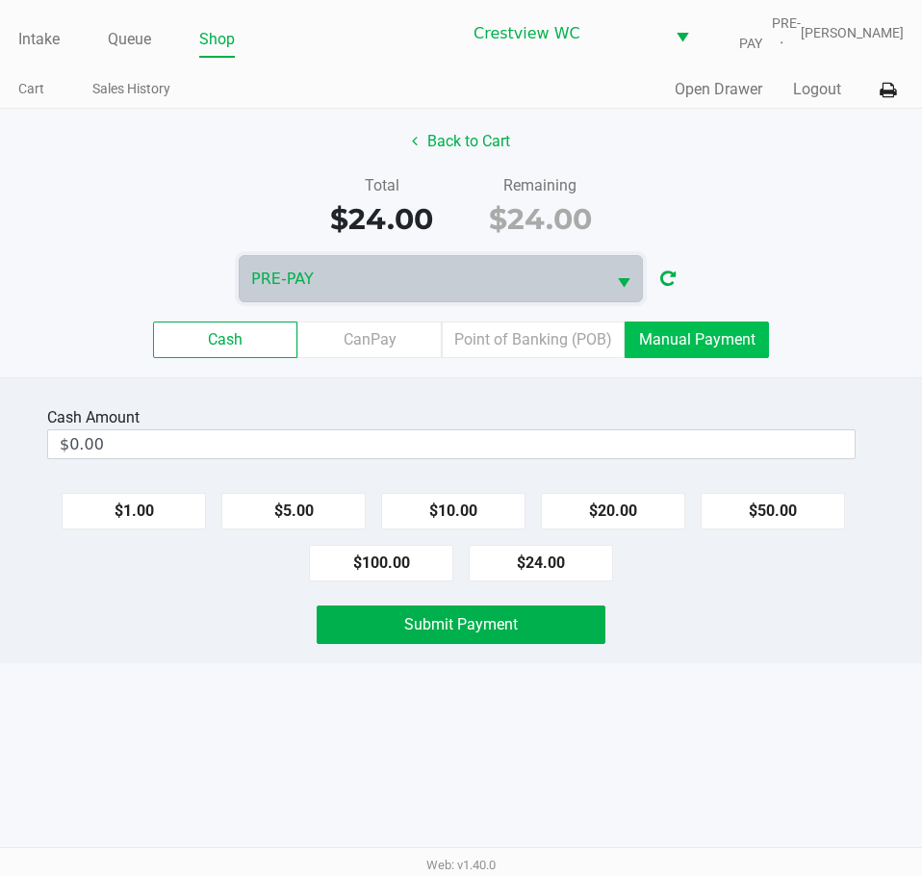
click at [678, 350] on label "Manual Payment" at bounding box center [697, 340] width 144 height 37
click at [0, 0] on 8 "Manual Payment" at bounding box center [0, 0] width 0 height 0
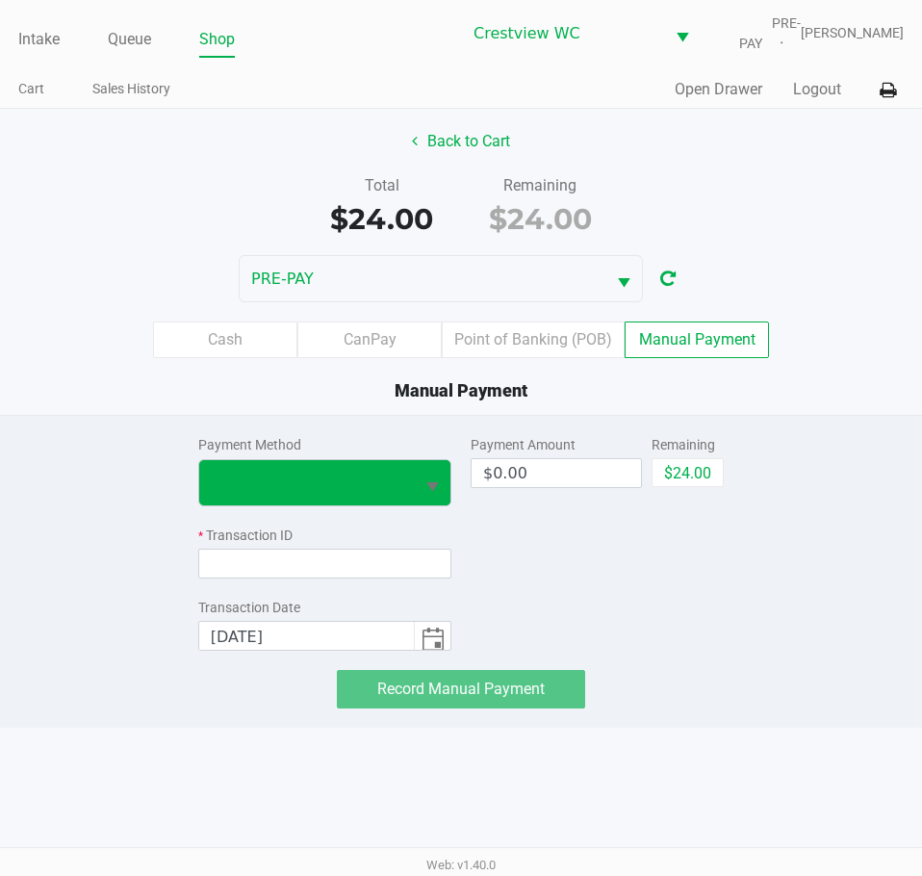
click at [446, 481] on button "Select" at bounding box center [432, 482] width 37 height 45
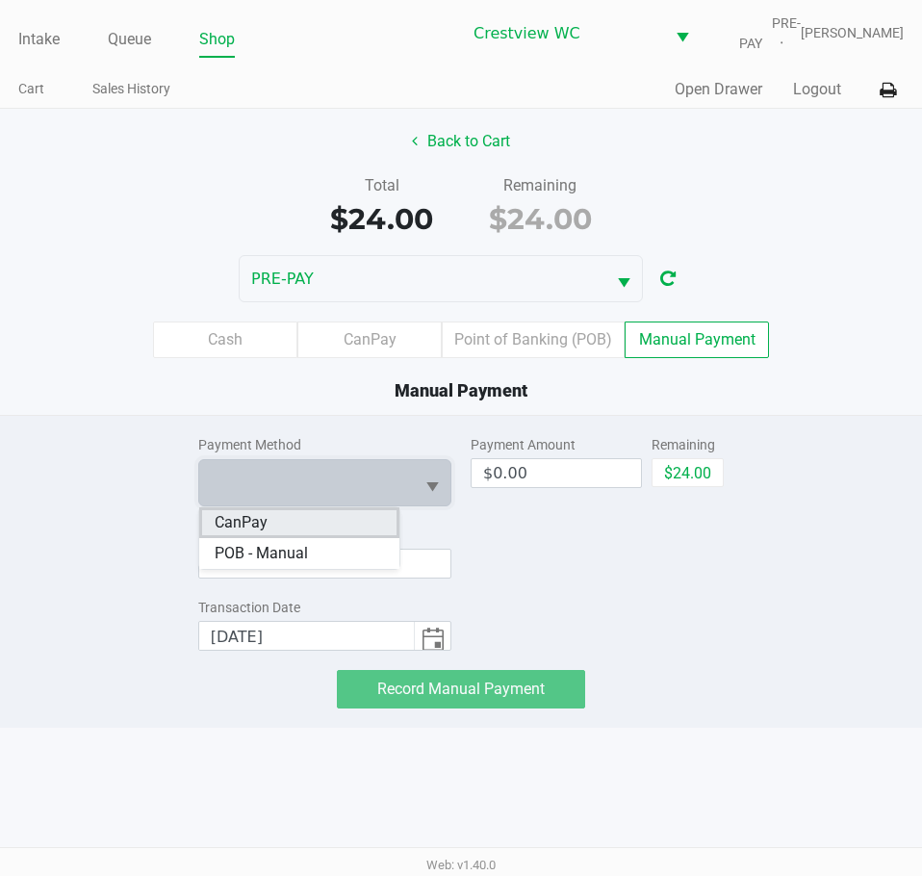
click at [377, 523] on li "CanPay" at bounding box center [299, 522] width 200 height 31
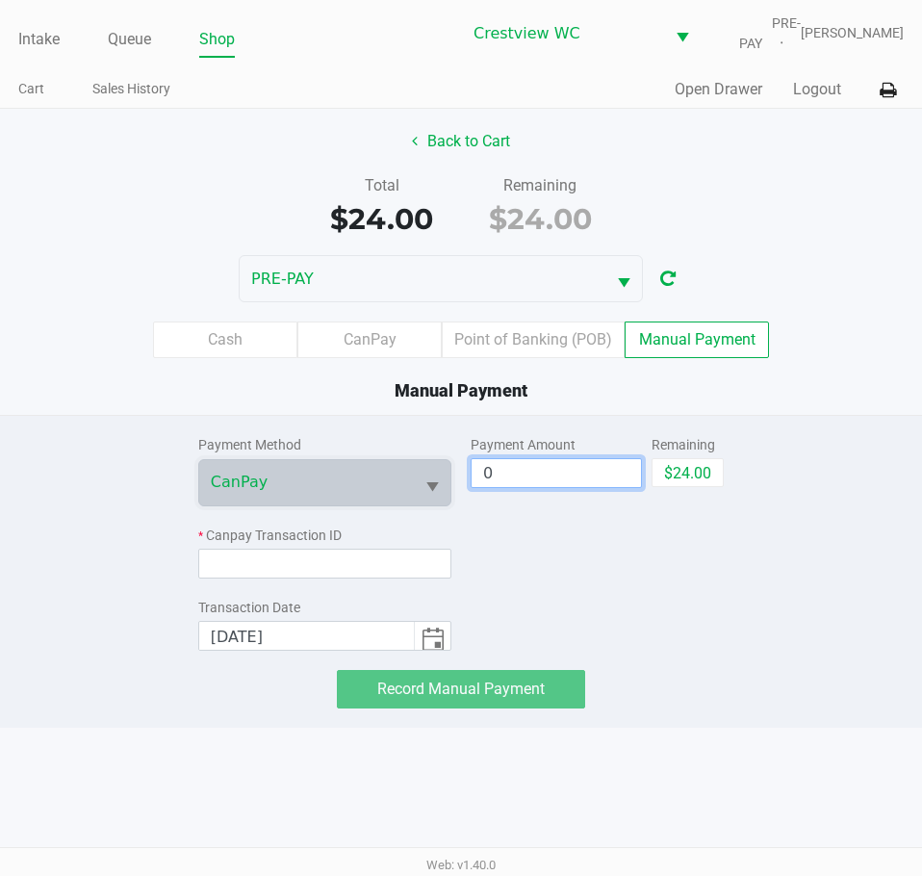
click at [620, 470] on input "0" at bounding box center [556, 473] width 169 height 28
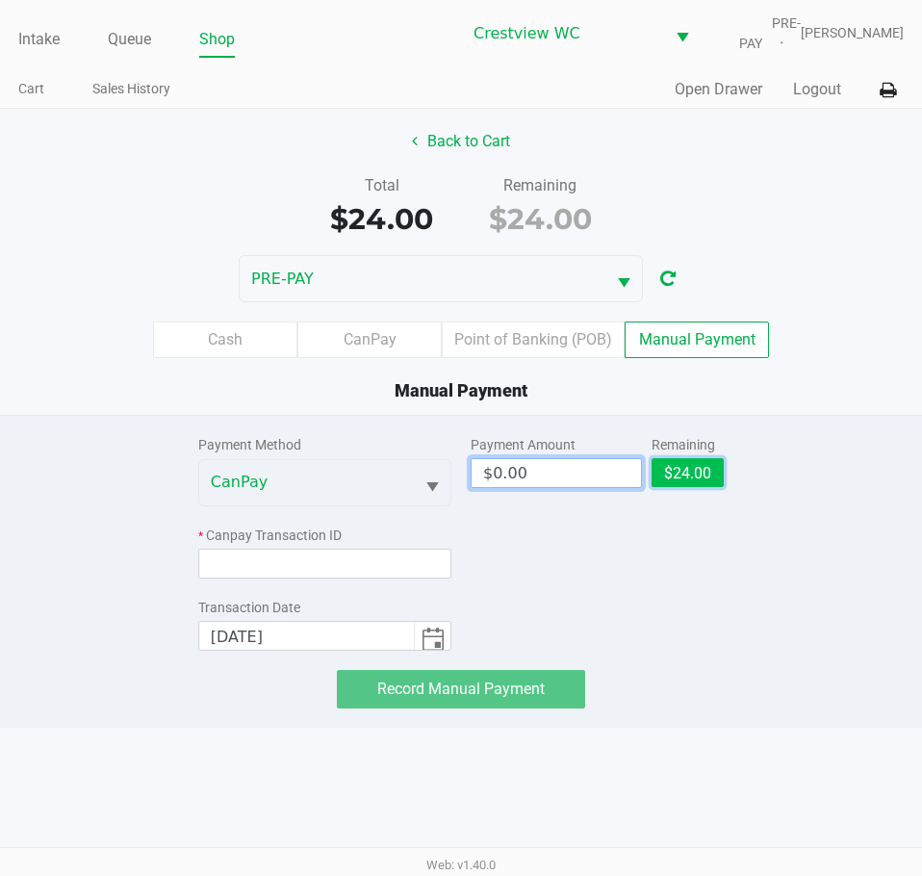
click at [689, 465] on button "$24.00" at bounding box center [688, 472] width 72 height 29
type input "$24.00"
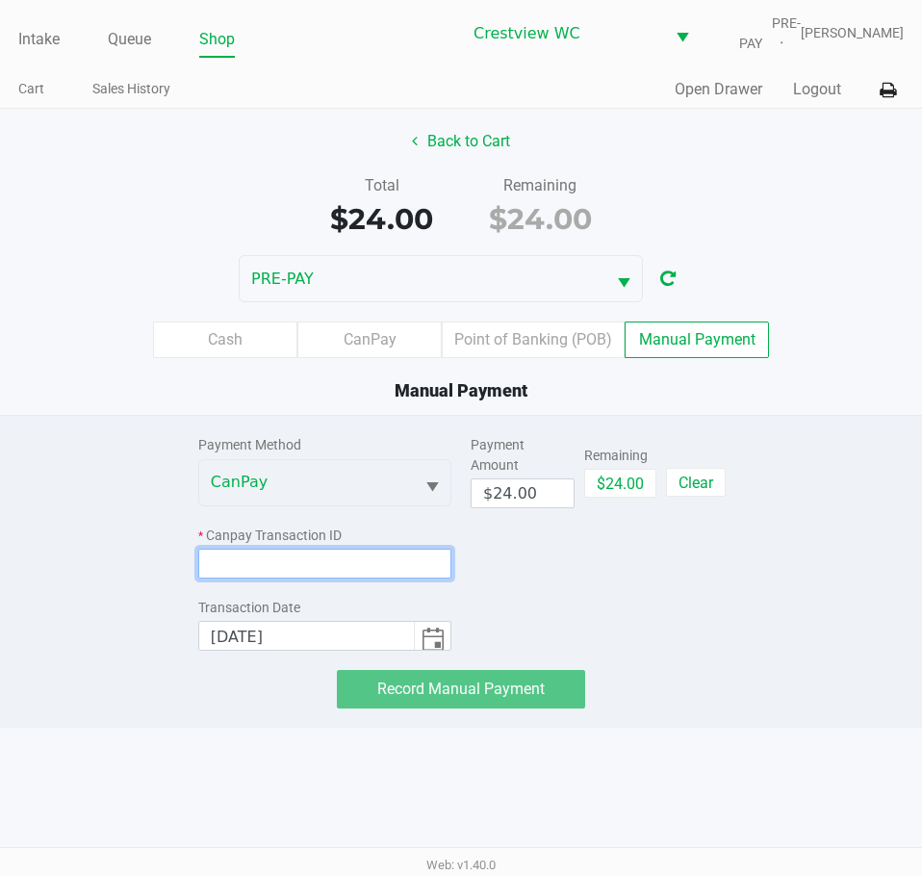
click at [319, 551] on input at bounding box center [324, 564] width 253 height 30
paste input "VUDE5ANAGI4U"
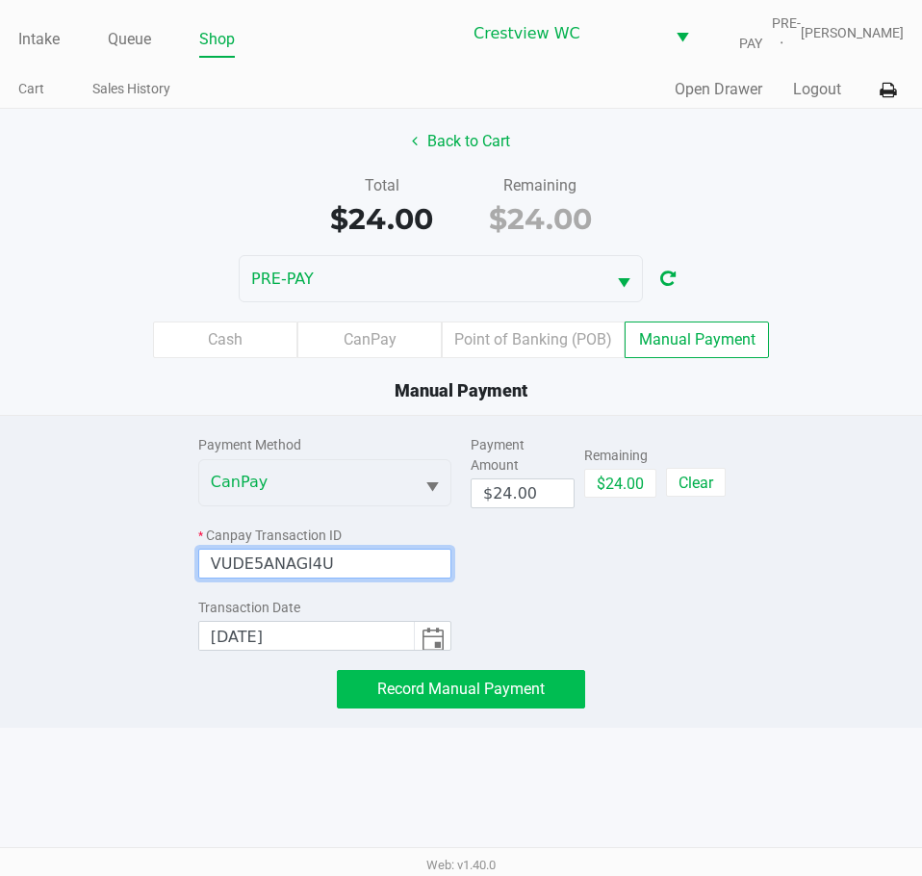
type input "VUDE5ANAGI4U"
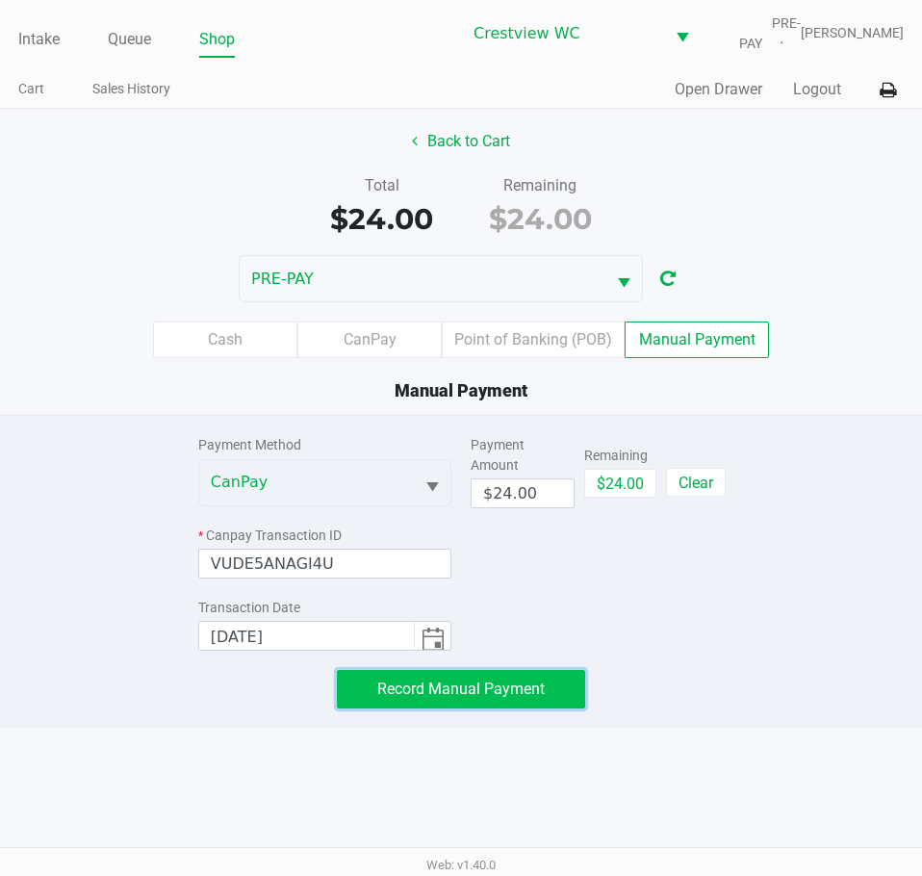
click at [514, 675] on button "Record Manual Payment" at bounding box center [461, 689] width 248 height 39
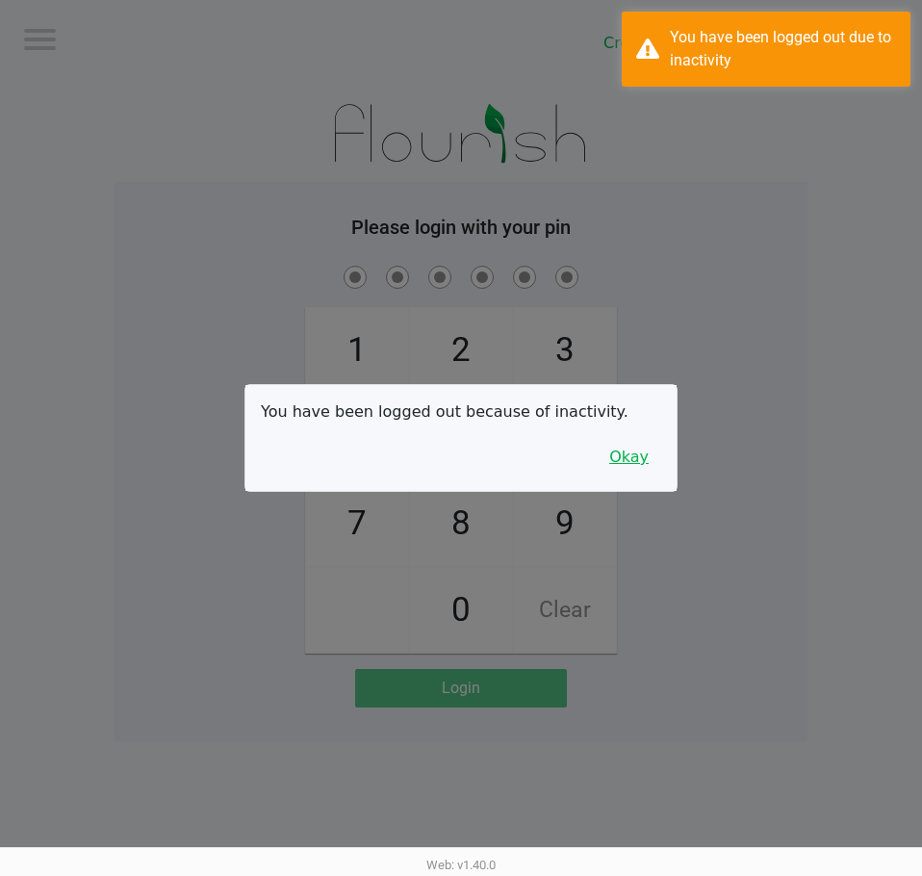
click at [646, 458] on button "Okay" at bounding box center [629, 457] width 64 height 37
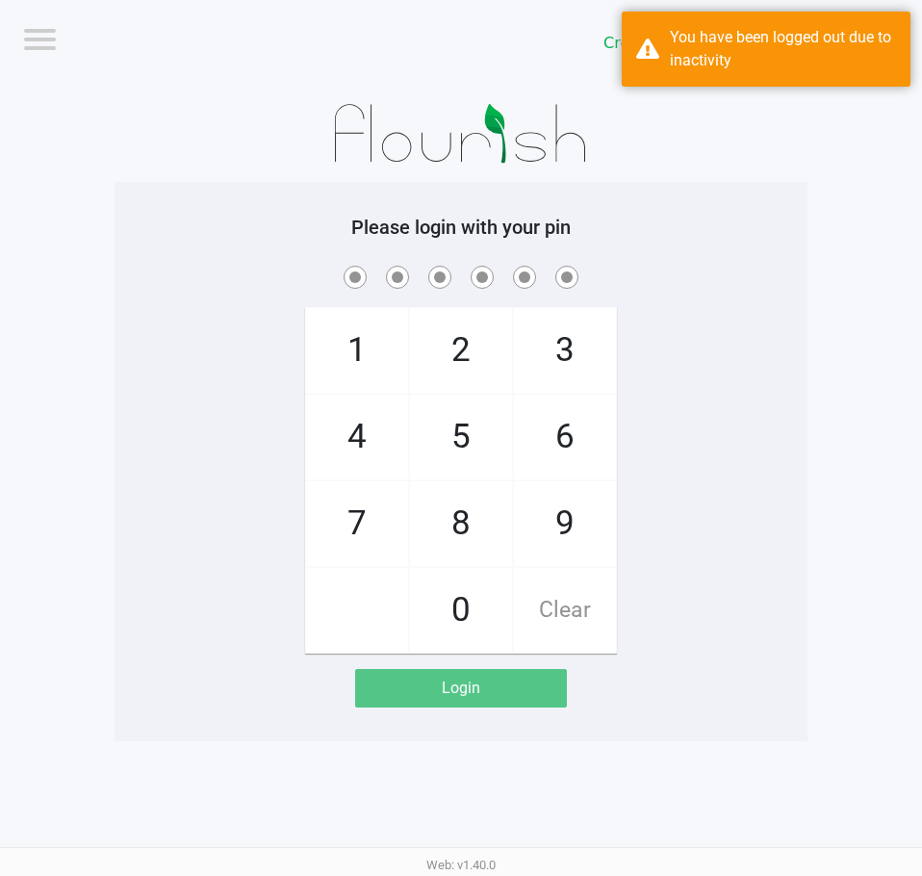
click at [804, 326] on div "1 4 7 2 5 8 0 3 6 9 Clear" at bounding box center [461, 458] width 693 height 392
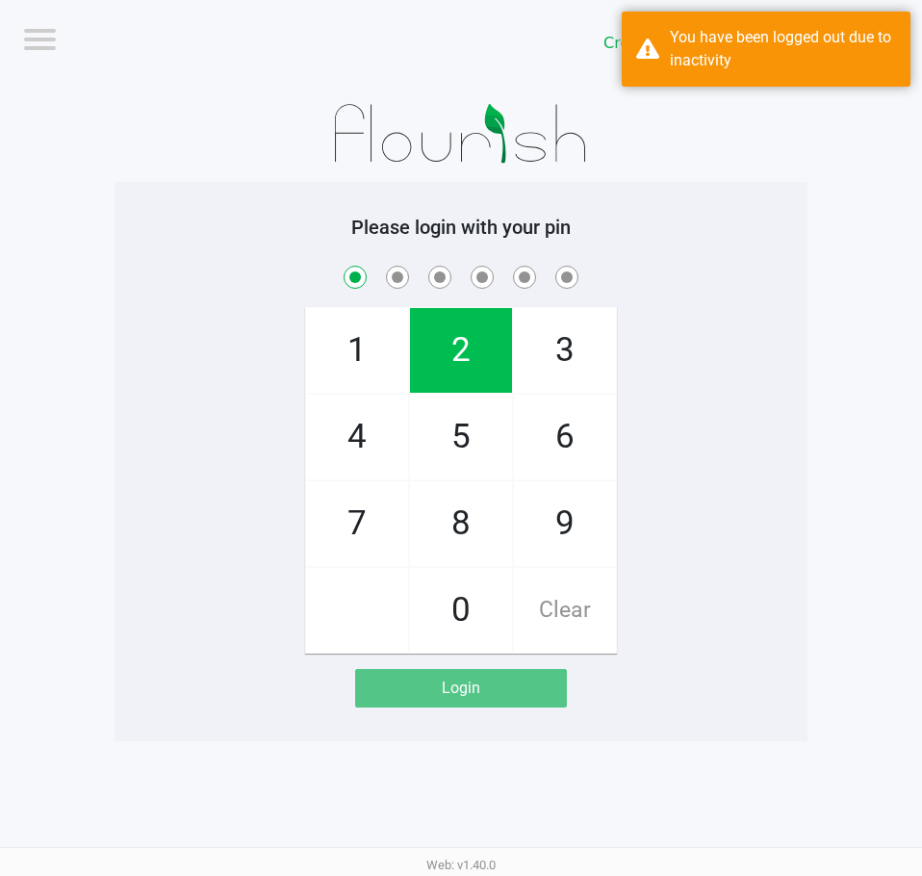
checkbox input "true"
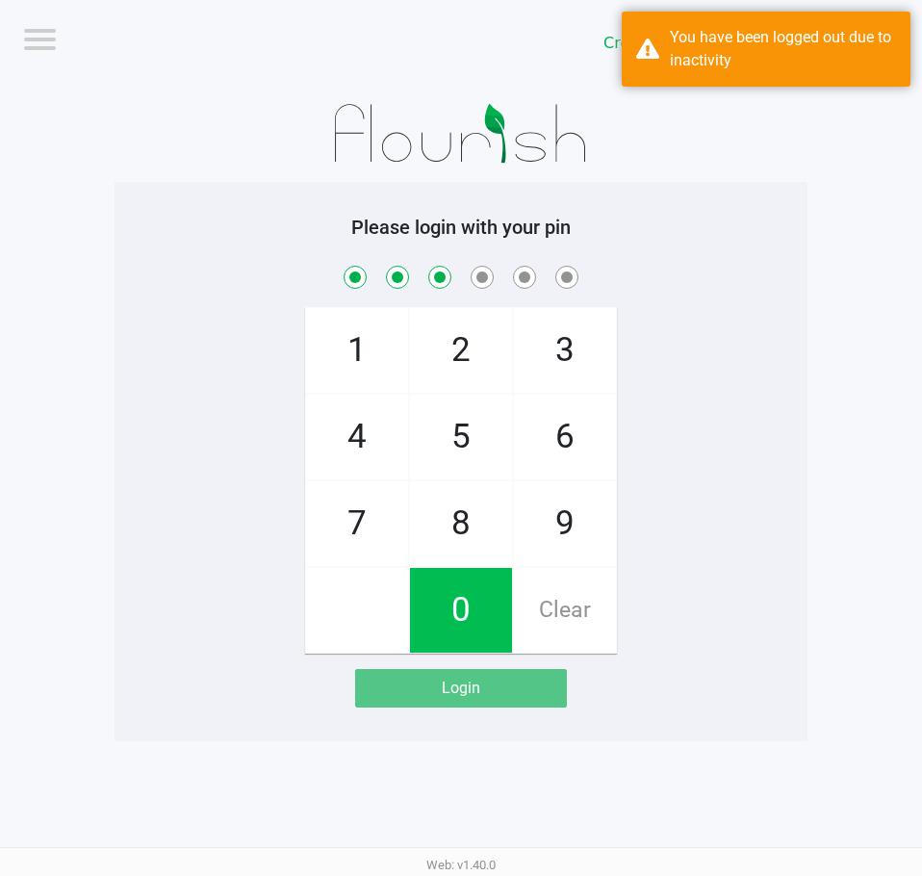
checkbox input "true"
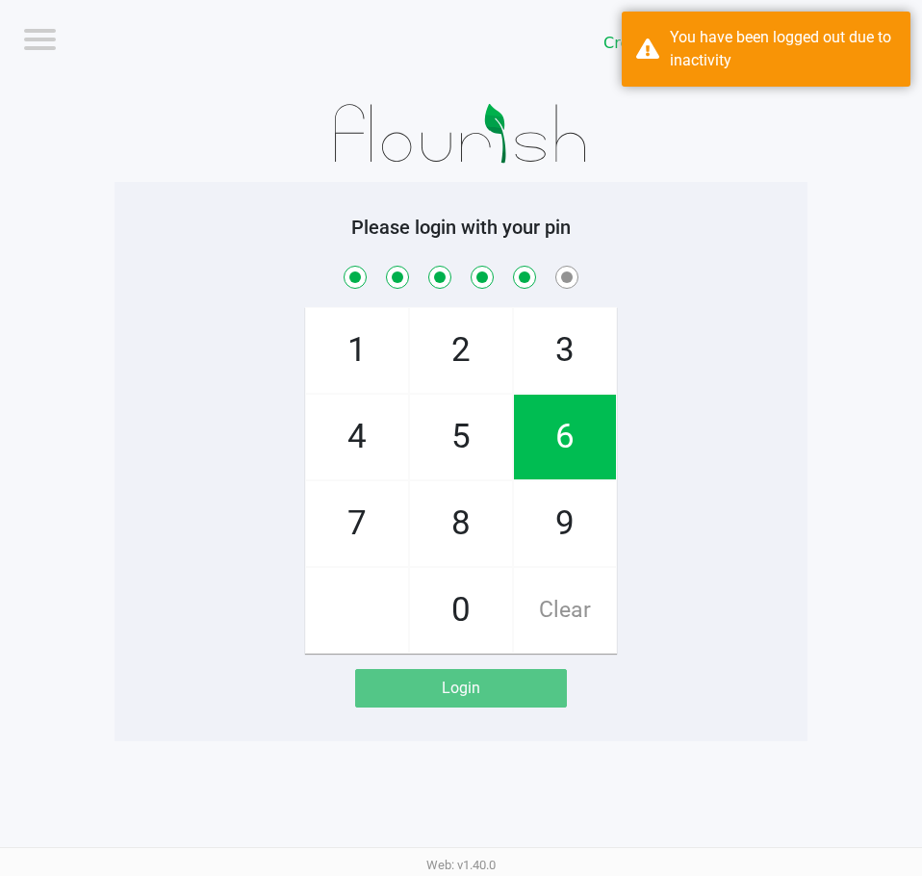
checkbox input "true"
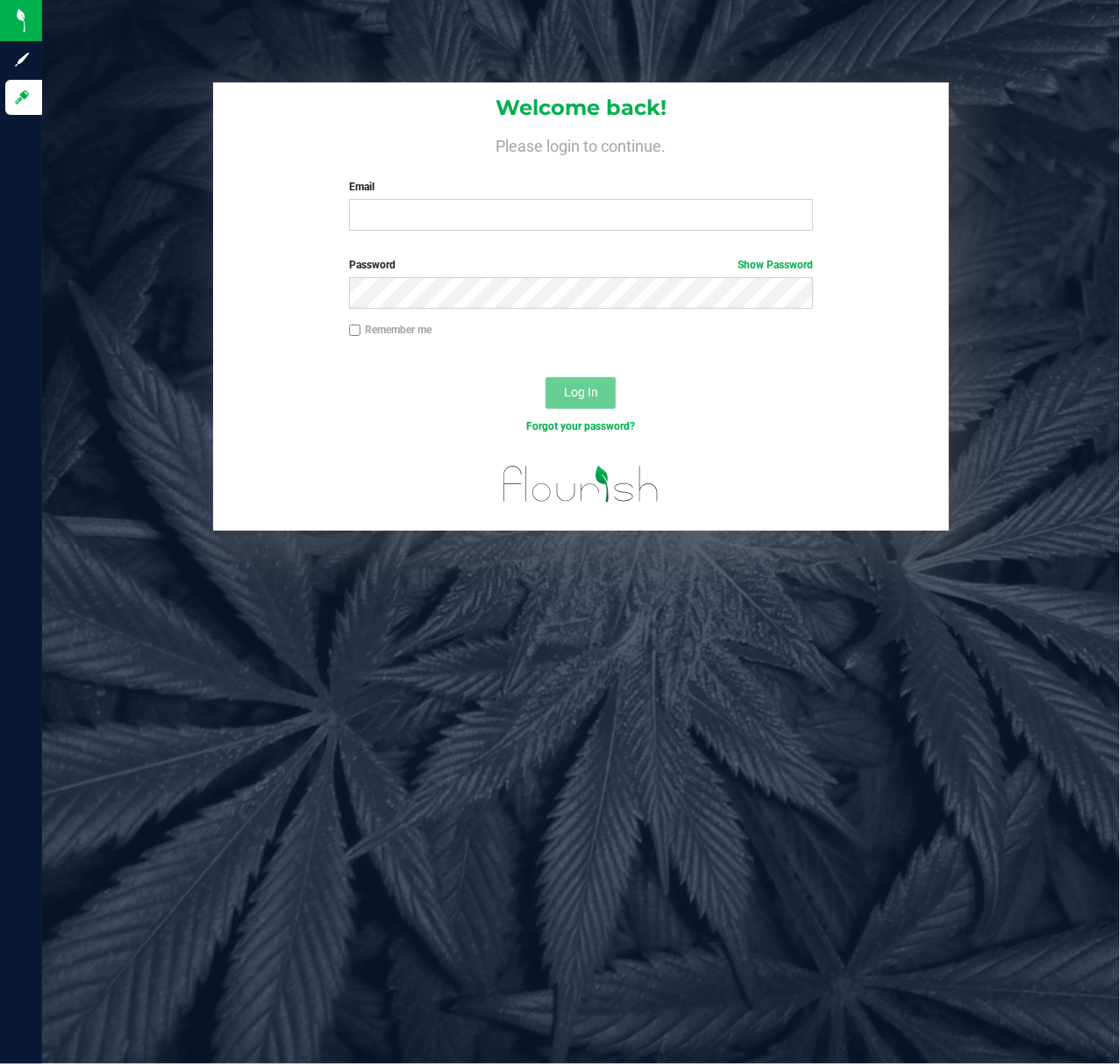
click at [537, 232] on div "Welcome back! Please login to continue. Email Required Please format your email…" at bounding box center [581, 163] width 736 height 162
click at [541, 226] on input "Email" at bounding box center [581, 215] width 465 height 32
type input "[EMAIL_ADDRESS][DOMAIN_NAME]"
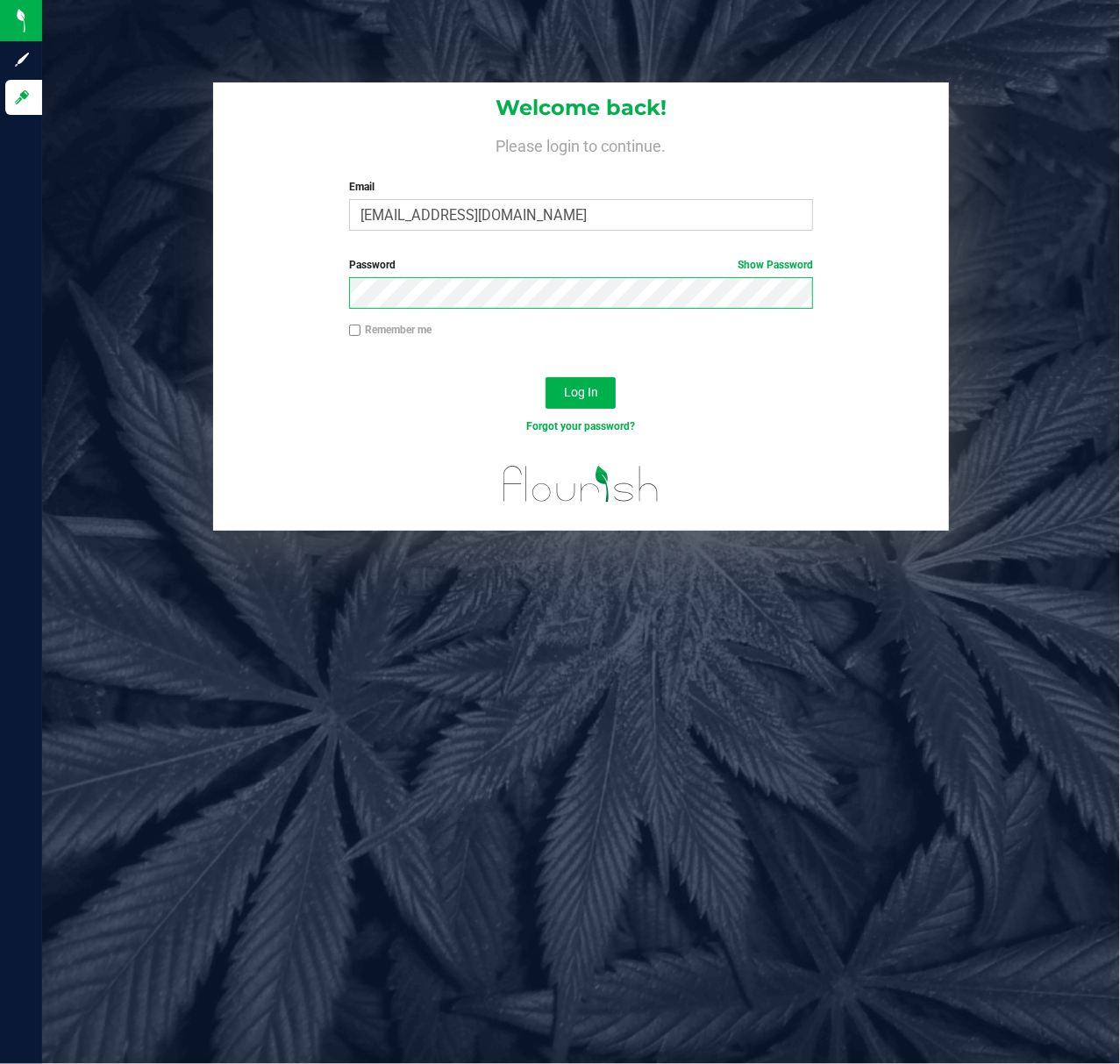
click at [546, 377] on button "Log In" at bounding box center [581, 393] width 70 height 32
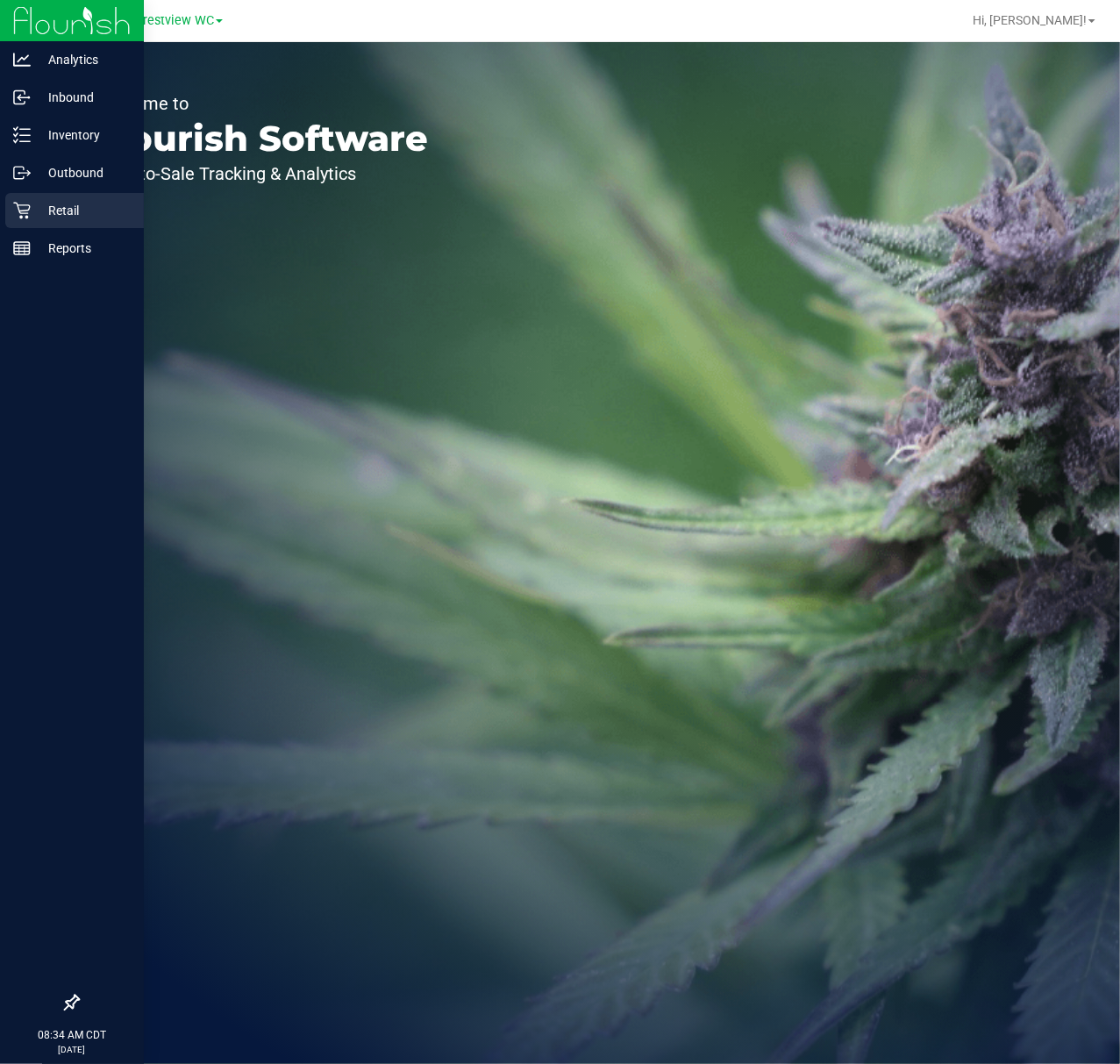
click at [15, 220] on div "Retail" at bounding box center [75, 210] width 139 height 36
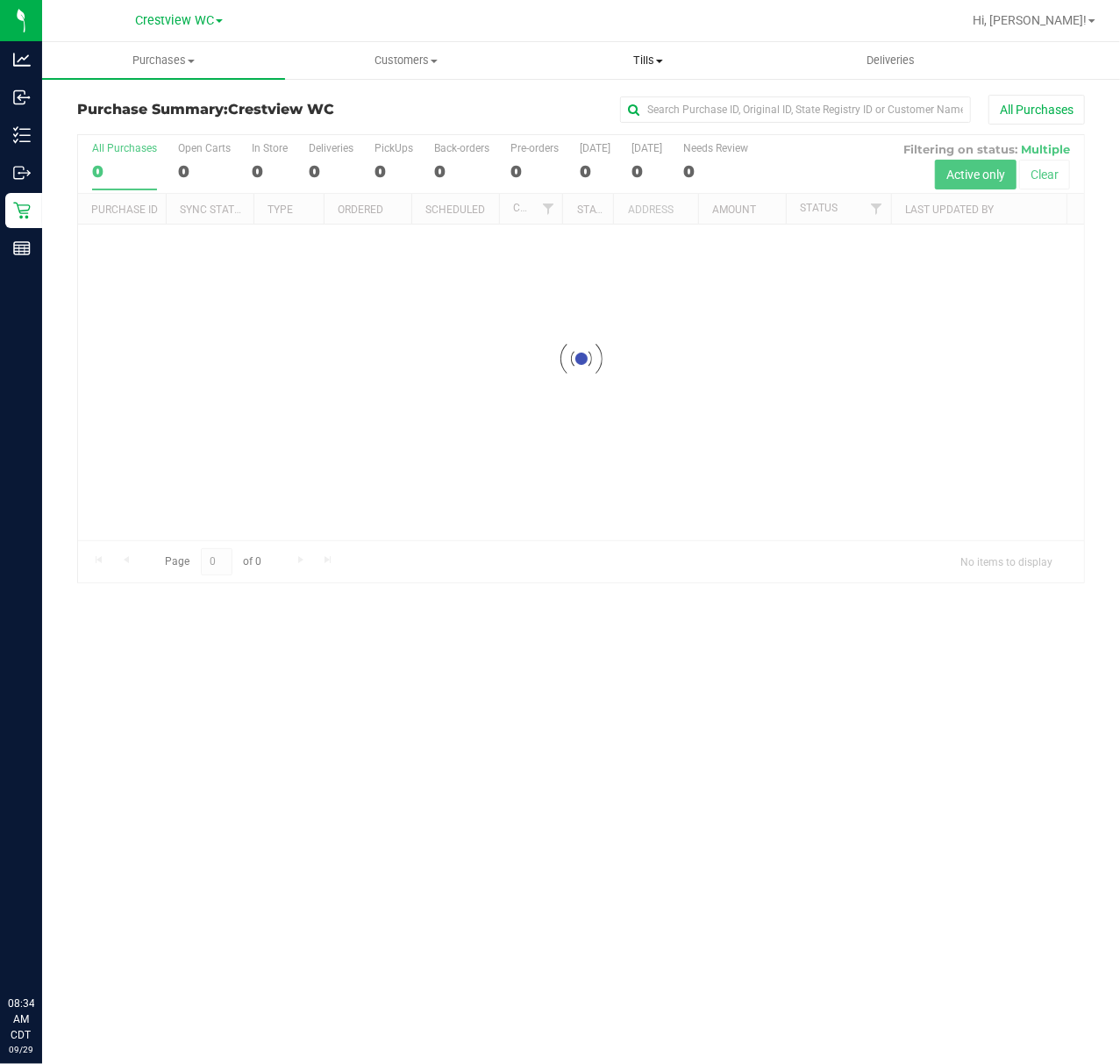
click at [651, 57] on span "Tills" at bounding box center [649, 60] width 241 height 15
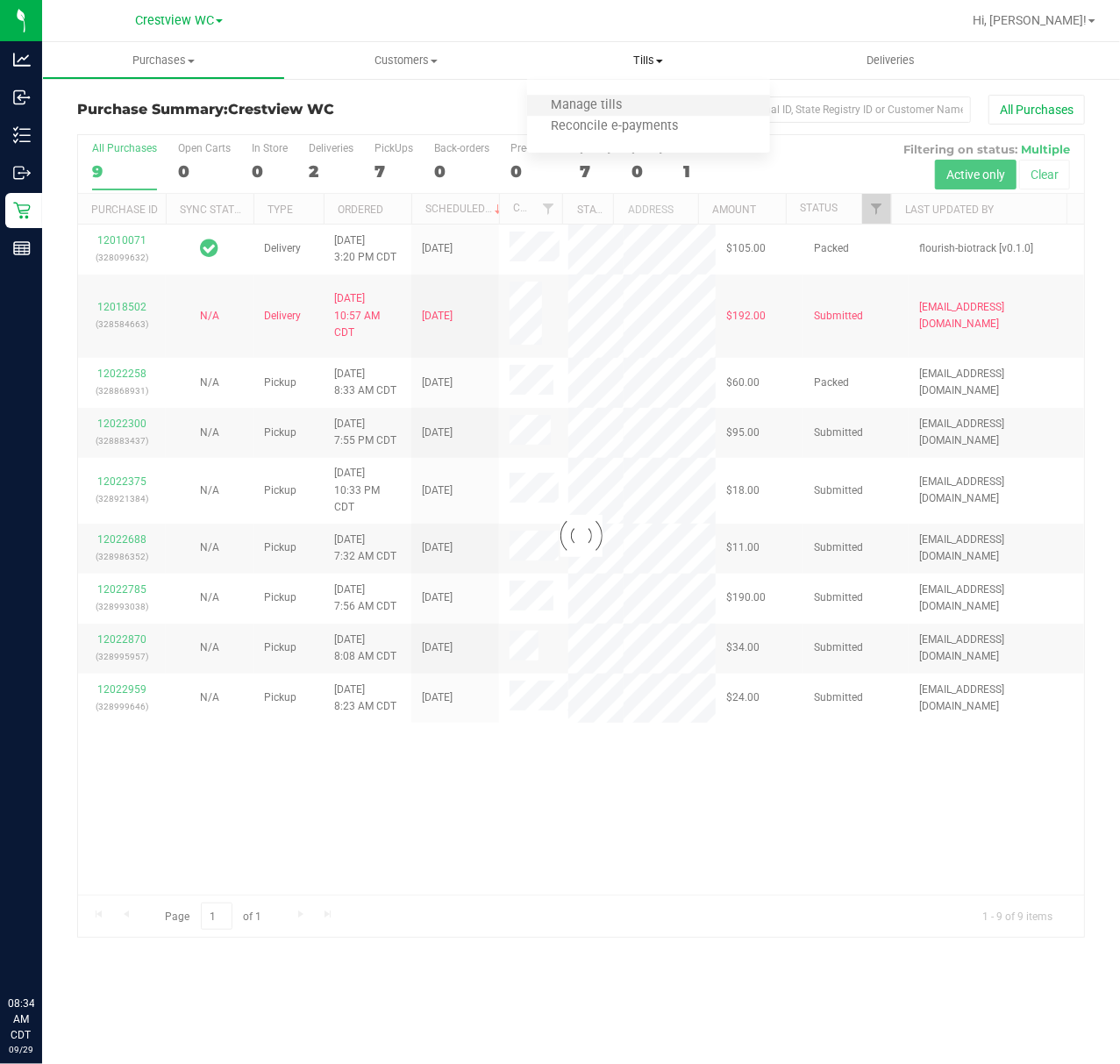
click at [632, 113] on li "Manage tills" at bounding box center [649, 106] width 243 height 21
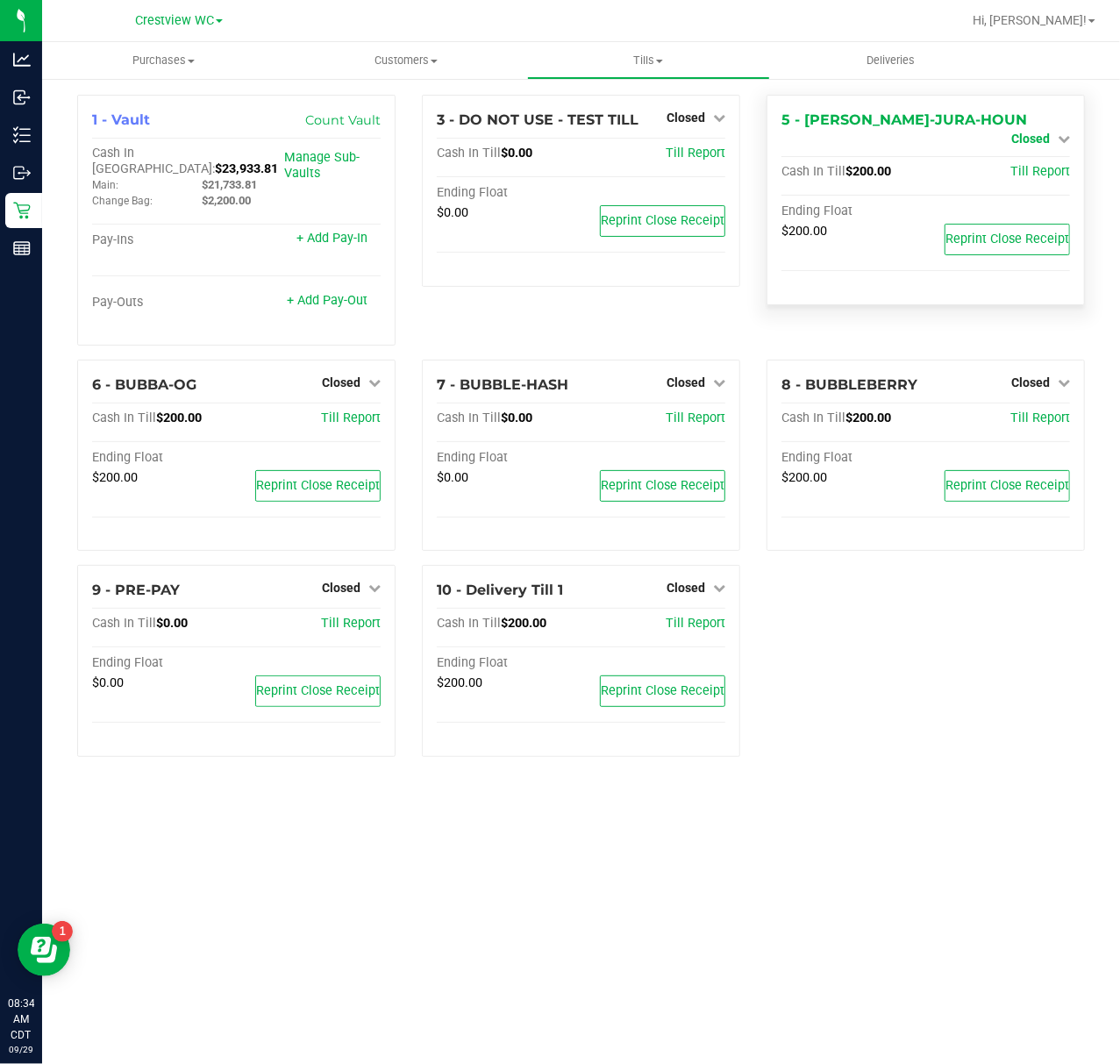
click at [1053, 131] on link "Closed" at bounding box center [1041, 138] width 58 height 14
click at [1054, 141] on div "Open Till" at bounding box center [1031, 156] width 131 height 52
click at [1054, 148] on div "Open Till" at bounding box center [1031, 155] width 129 height 22
click at [1032, 156] on link "Open Till" at bounding box center [1030, 154] width 46 height 14
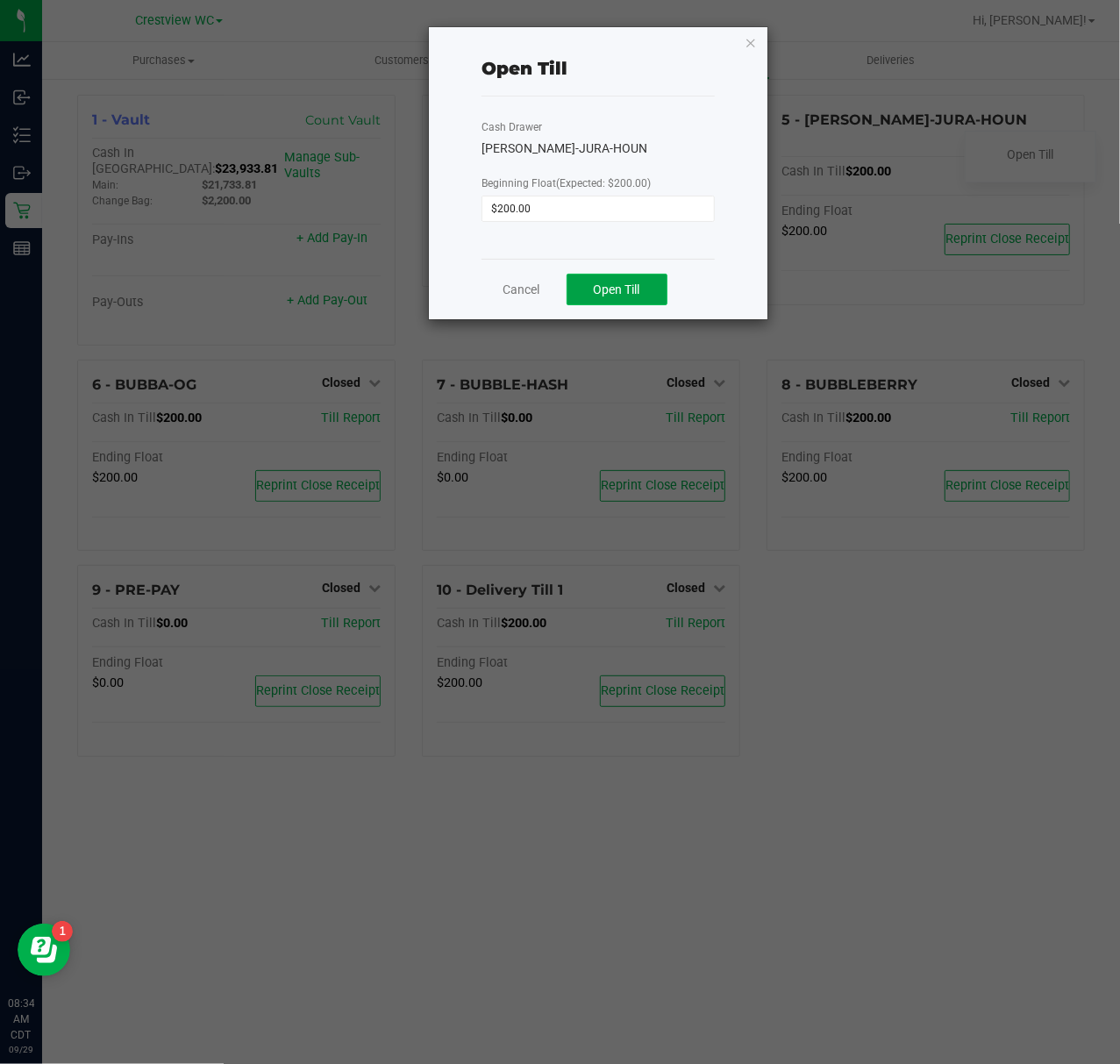
click at [647, 292] on button "Open Till" at bounding box center [617, 289] width 101 height 32
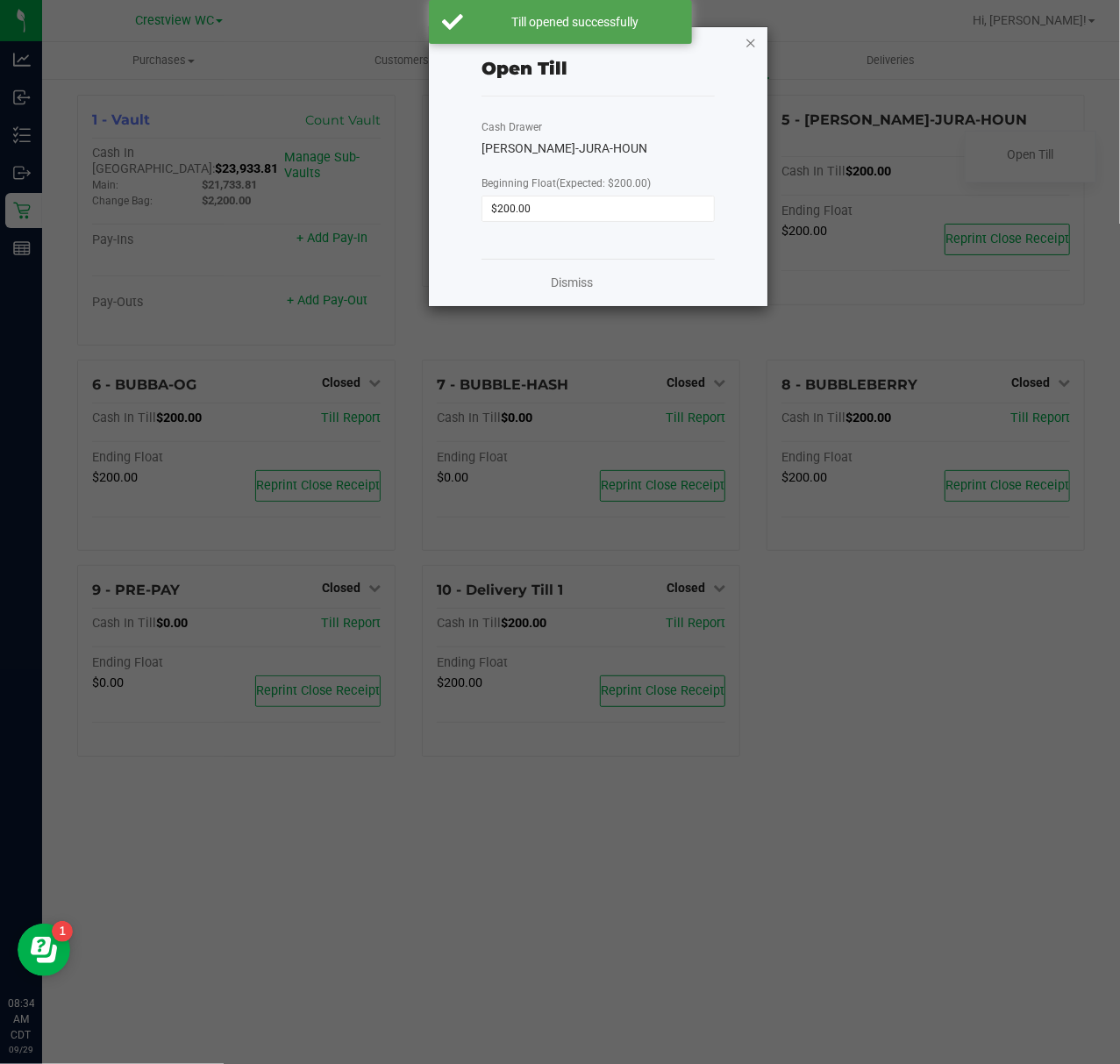
click at [749, 42] on icon "button" at bounding box center [750, 42] width 12 height 21
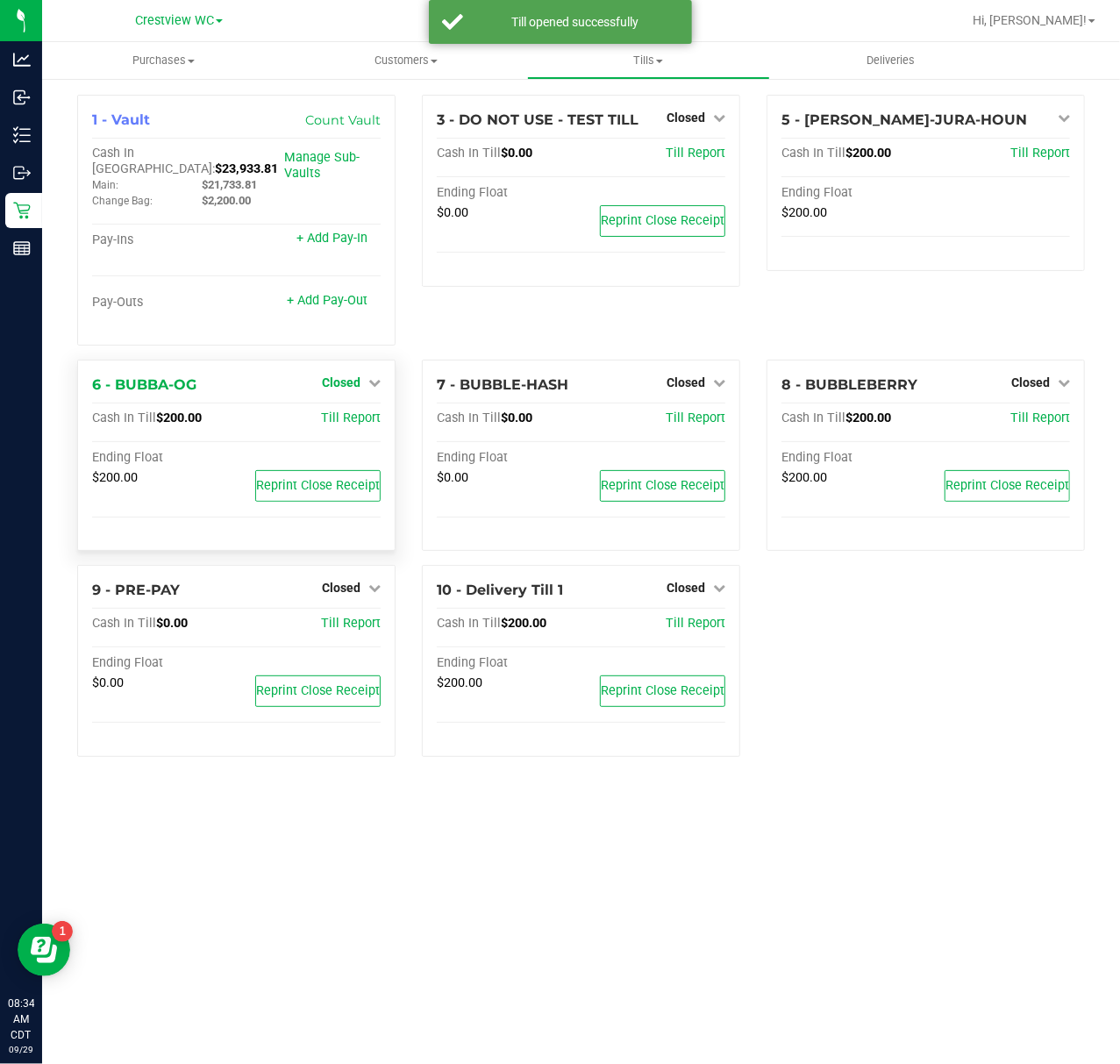
click at [341, 375] on span "Closed" at bounding box center [341, 382] width 38 height 14
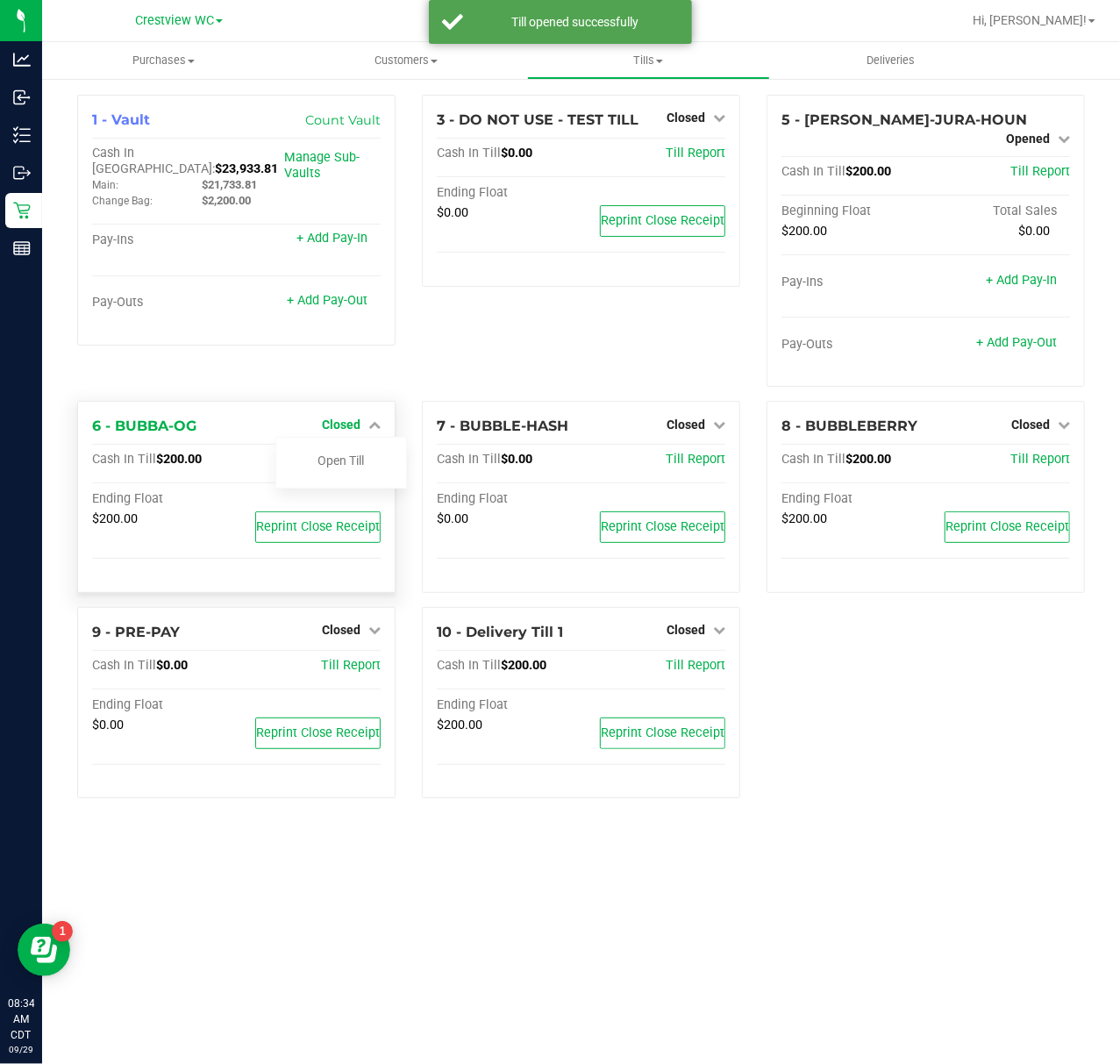
click at [344, 417] on span "Closed" at bounding box center [341, 424] width 38 height 14
click at [344, 417] on span "Closed" at bounding box center [341, 424] width 38 height 14
click at [352, 454] on link "Open Till" at bounding box center [340, 460] width 46 height 14
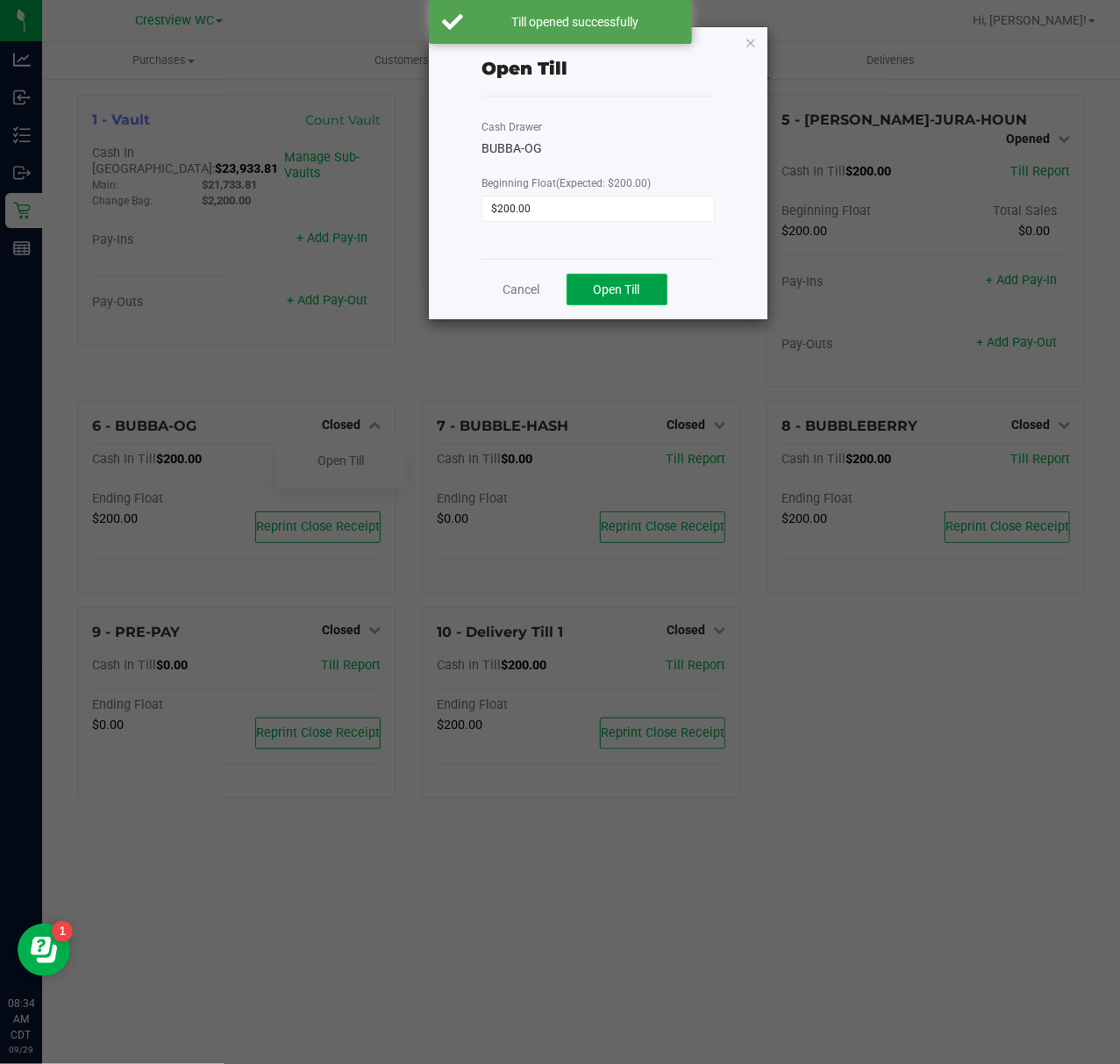
click at [591, 295] on button "Open Till" at bounding box center [617, 289] width 101 height 32
click at [755, 36] on icon "button" at bounding box center [750, 42] width 12 height 21
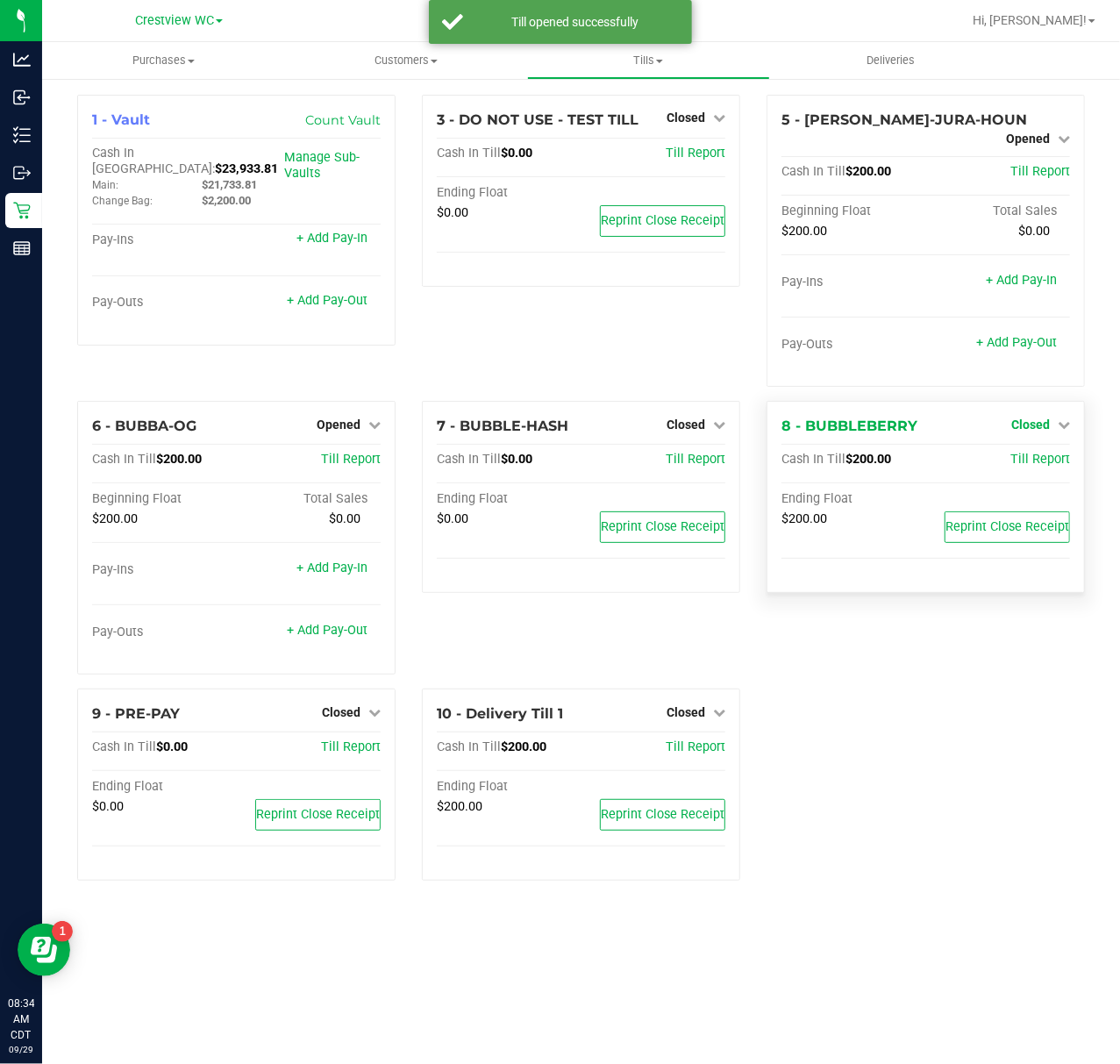
click at [1037, 417] on span "Closed" at bounding box center [1031, 424] width 38 height 14
click at [1043, 454] on link "Open Till" at bounding box center [1030, 460] width 46 height 14
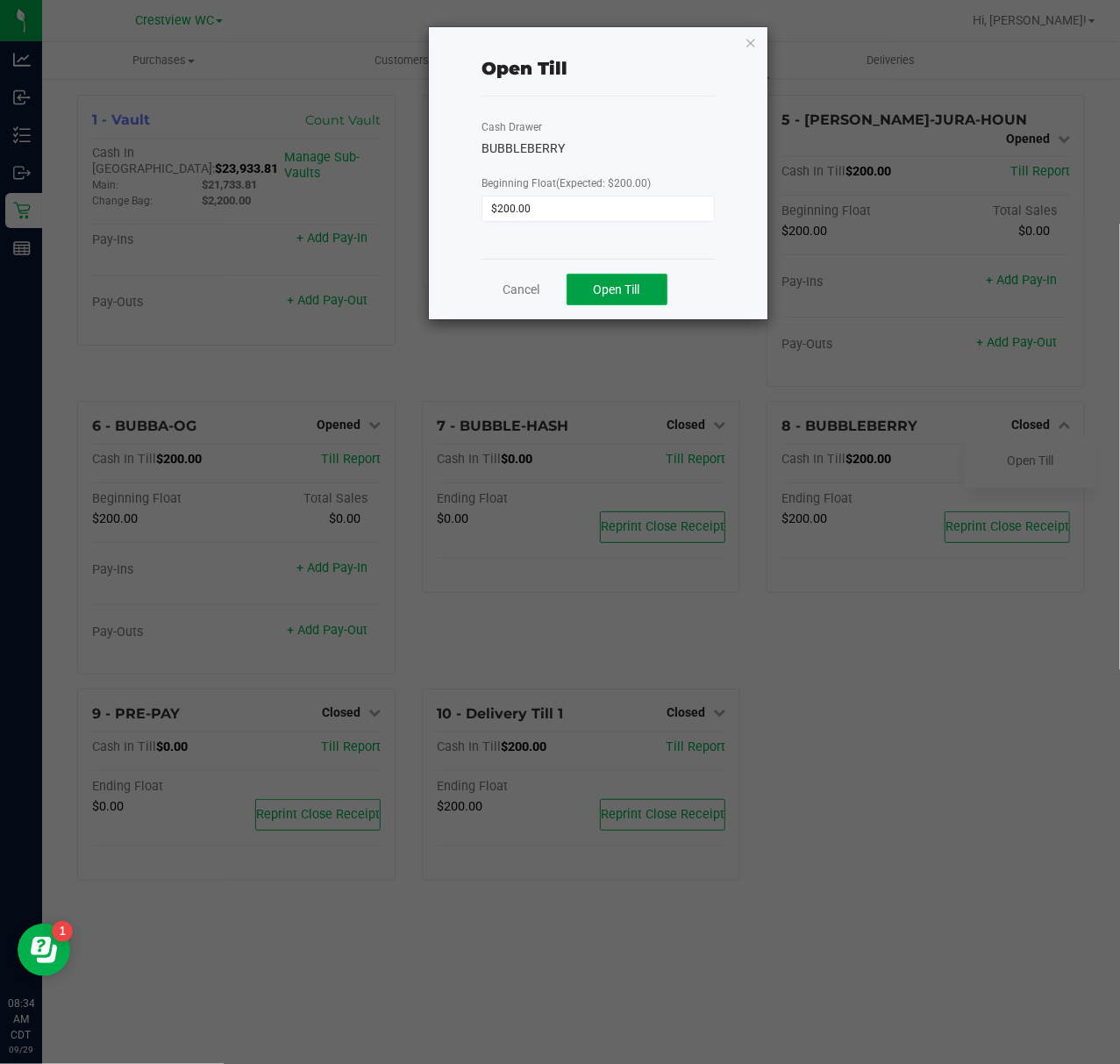
click at [651, 279] on button "Open Till" at bounding box center [617, 289] width 101 height 32
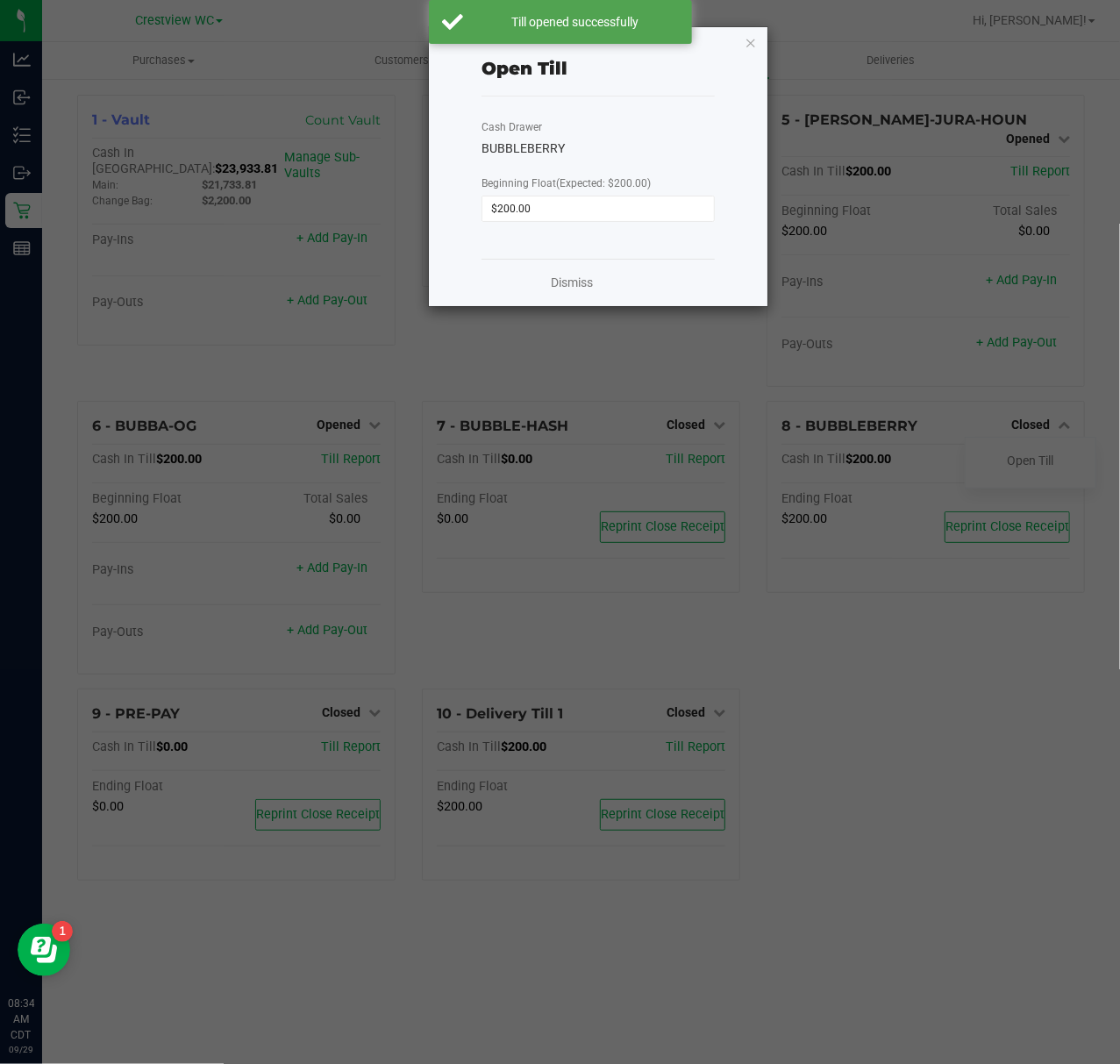
click at [756, 44] on div "Open Till Cash Drawer BUBBLEBERRY Beginning Float (Expected: $200.00) $200.00 D…" at bounding box center [599, 167] width 339 height 279
click at [751, 36] on icon "button" at bounding box center [750, 42] width 12 height 21
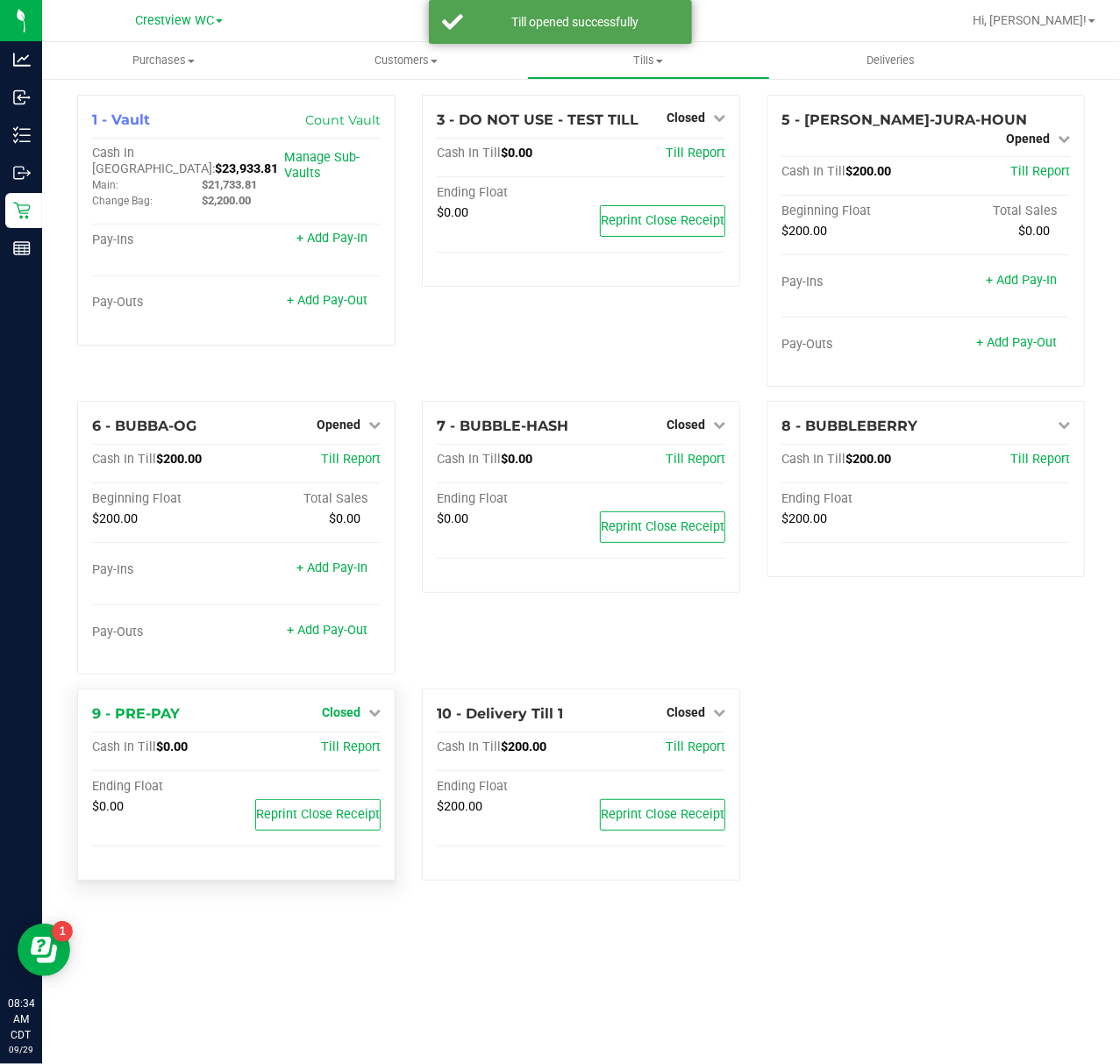
click at [368, 706] on icon at bounding box center [374, 711] width 12 height 12
click at [339, 741] on link "Open Till" at bounding box center [340, 747] width 46 height 14
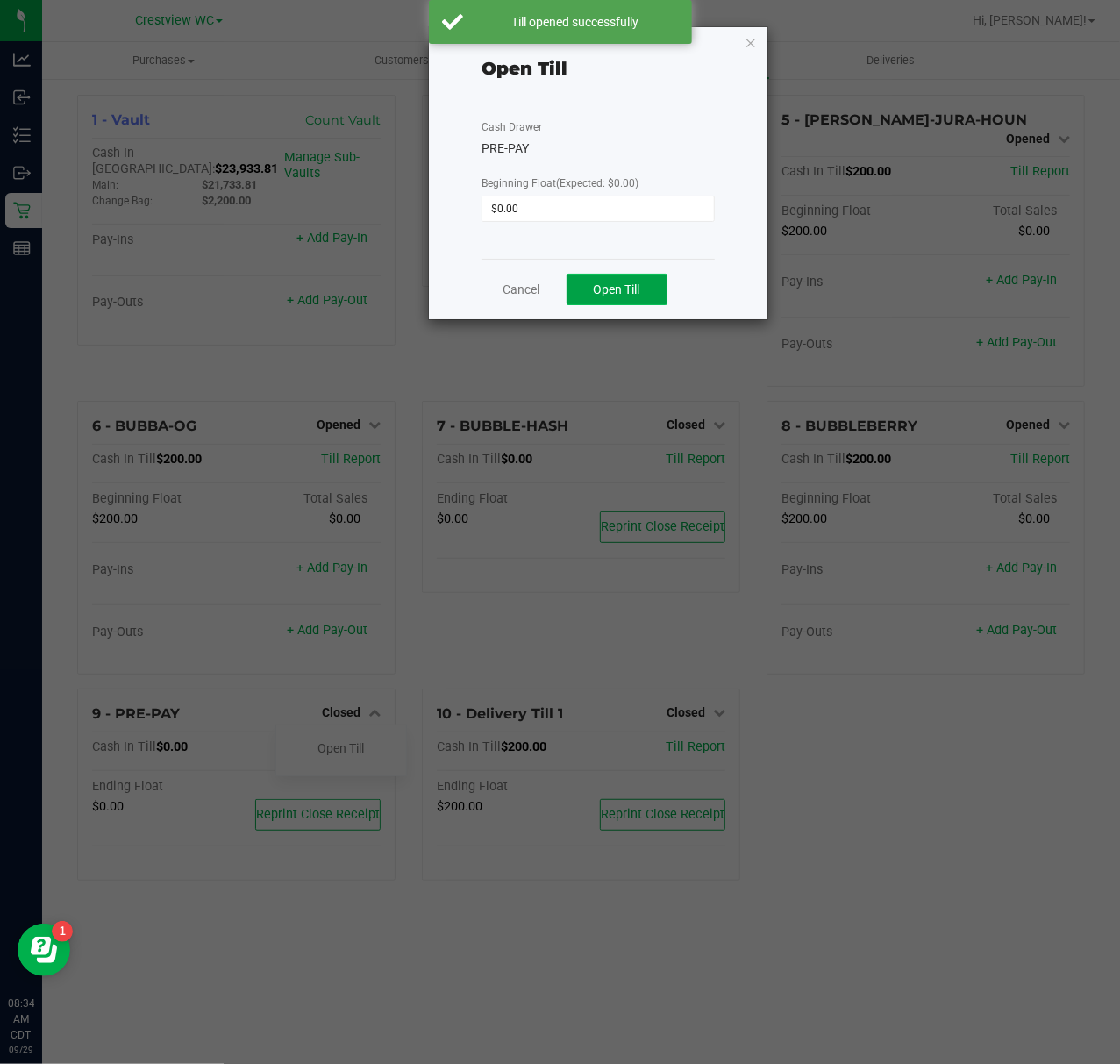
click at [622, 282] on span "Open Till" at bounding box center [617, 289] width 46 height 14
click at [749, 39] on icon "button" at bounding box center [750, 42] width 12 height 21
